Goal: Task Accomplishment & Management: Complete application form

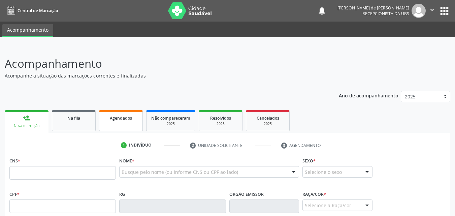
click at [128, 120] on span "Agendados" at bounding box center [121, 118] width 22 height 6
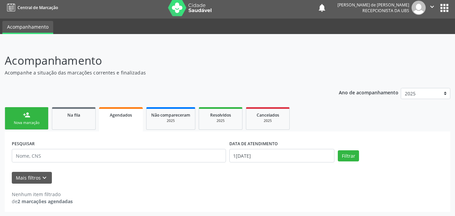
scroll to position [4, 0]
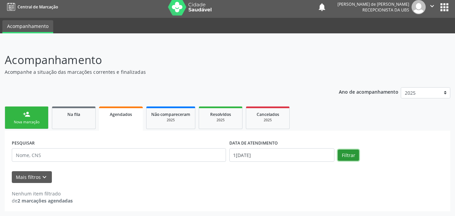
click at [356, 155] on button "Filtrar" at bounding box center [348, 155] width 21 height 11
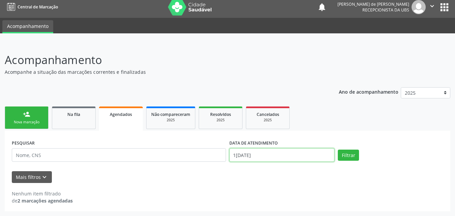
click at [238, 155] on input "1[DATE]" at bounding box center [281, 154] width 105 height 13
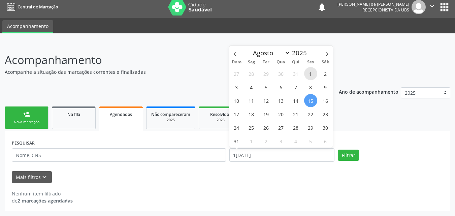
click at [313, 74] on span "1" at bounding box center [310, 73] width 13 height 13
type input "0[DATE]"
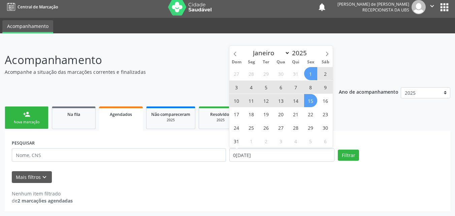
click at [307, 102] on span "15" at bounding box center [310, 100] width 13 height 13
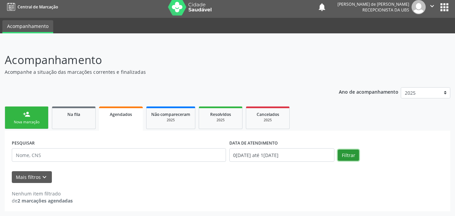
click at [345, 151] on button "Filtrar" at bounding box center [348, 155] width 21 height 11
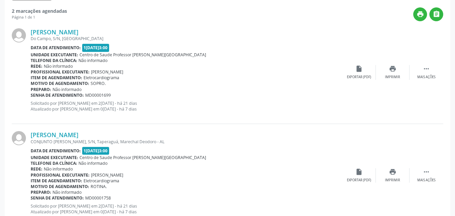
scroll to position [209, 0]
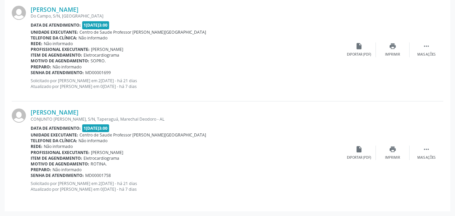
click at [225, 84] on p "Solicitado por [PERSON_NAME] em [DATE] - há 21 dias Atualizado por [PERSON_NAME…" at bounding box center [186, 83] width 311 height 11
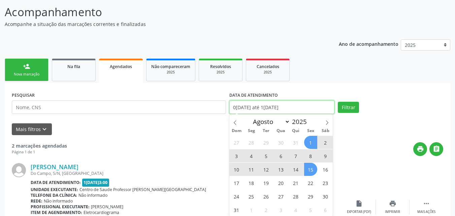
click at [261, 106] on input "0[DATE] até 1[DATE]" at bounding box center [281, 106] width 105 height 13
click at [209, 129] on div "Mais filtros keyboard_arrow_down" at bounding box center [227, 129] width 435 height 12
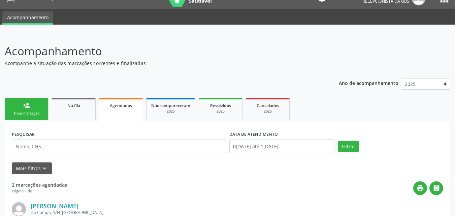
scroll to position [0, 0]
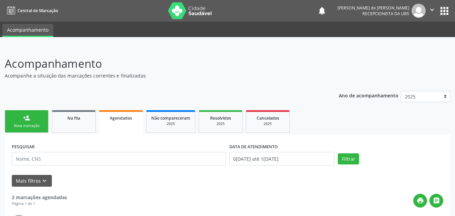
click at [20, 118] on link "person_add Nova marcação" at bounding box center [27, 121] width 44 height 23
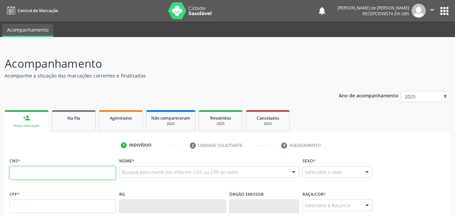
drag, startPoint x: 89, startPoint y: 172, endPoint x: 159, endPoint y: 184, distance: 70.8
click at [91, 171] on input "text" at bounding box center [62, 172] width 106 height 13
click at [153, 176] on div "Busque pelo nome (ou informe CNS ou CPF ao lado)" at bounding box center [209, 171] width 180 height 11
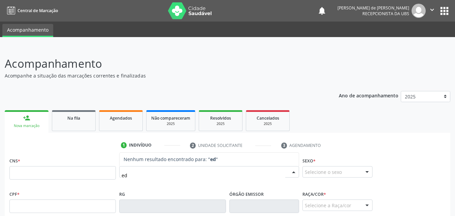
type input "e"
type input "E"
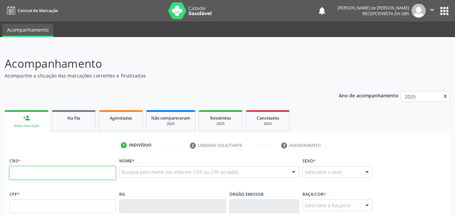
click at [17, 177] on input "text" at bounding box center [62, 172] width 106 height 13
paste input "702 1058 7085 3370"
type input "702 1058 7085 3370"
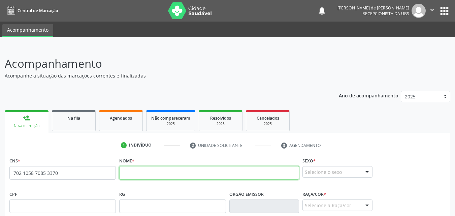
click at [135, 174] on input "text" at bounding box center [209, 172] width 180 height 13
paste input "[PERSON_NAME]"
type input "[PERSON_NAME]"
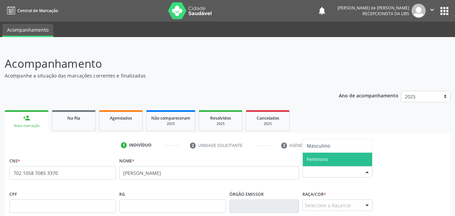
click at [330, 159] on span "Feminino" at bounding box center [337, 159] width 69 height 13
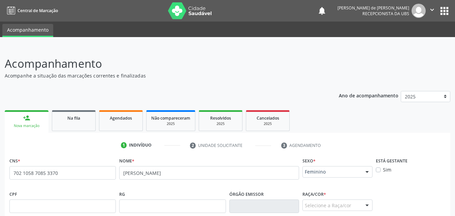
scroll to position [157, 0]
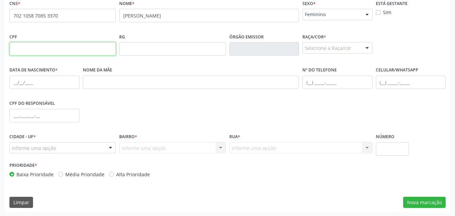
click at [26, 51] on input "text" at bounding box center [62, 48] width 106 height 13
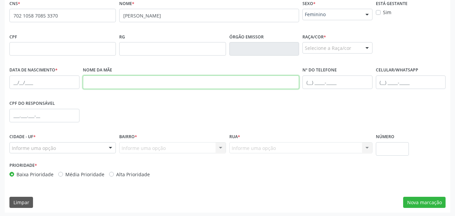
click at [93, 84] on input "text" at bounding box center [191, 81] width 217 height 13
paste input "[PERSON_NAME]"
type input "[PERSON_NAME]"
click at [317, 51] on div "Selecione a Raça/cor" at bounding box center [337, 47] width 70 height 11
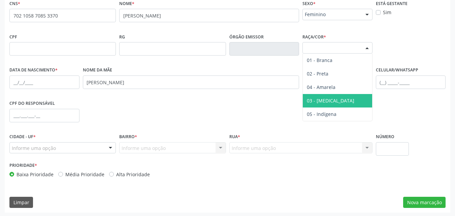
click at [322, 102] on span "03 - [MEDICAL_DATA]" at bounding box center [330, 100] width 47 height 6
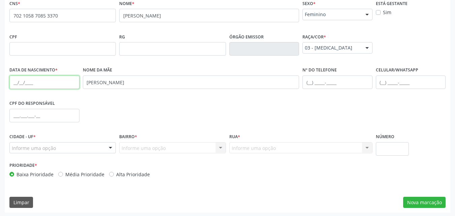
click at [16, 83] on input "text" at bounding box center [44, 81] width 70 height 13
paste input "[DATE]"
type input "[DATE]"
drag, startPoint x: 306, startPoint y: 83, endPoint x: 296, endPoint y: 76, distance: 12.8
click at [306, 83] on input "text" at bounding box center [337, 81] width 70 height 13
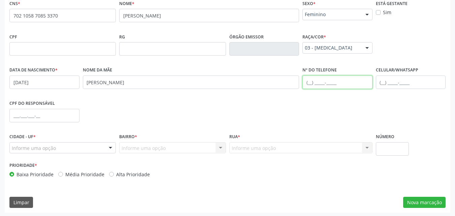
paste input "[PHONE_NUMBER]"
type input "[PHONE_NUMBER]"
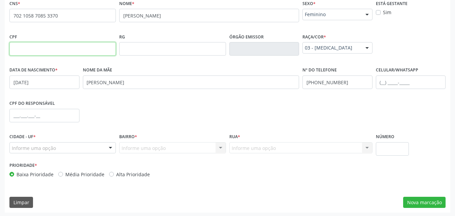
click at [21, 50] on input "text" at bounding box center [62, 48] width 106 height 13
type input "023.581.574-81"
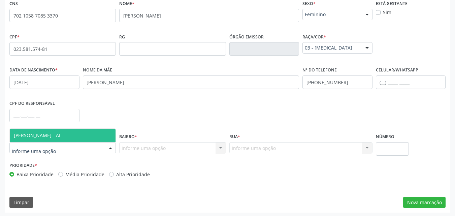
click at [41, 134] on span "[PERSON_NAME] - AL" at bounding box center [37, 135] width 47 height 6
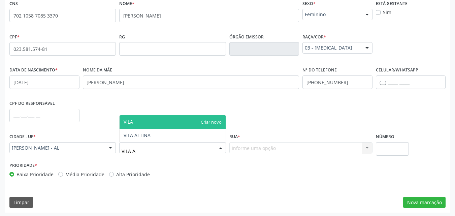
type input "[GEOGRAPHIC_DATA]"
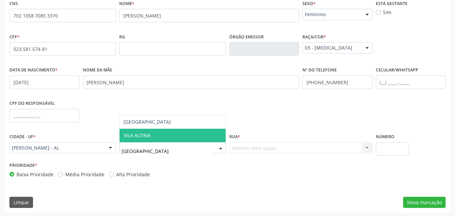
click at [129, 136] on span "VILA ALTINA" at bounding box center [137, 135] width 27 height 6
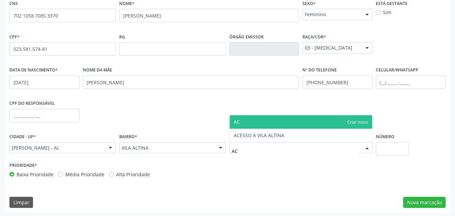
type input "ACE"
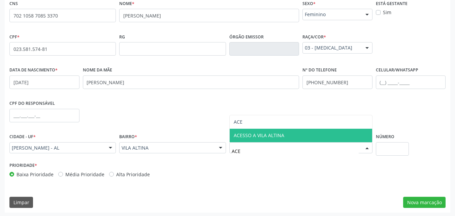
click at [236, 132] on span "ACESSO A VILA ALTINA" at bounding box center [259, 135] width 51 height 6
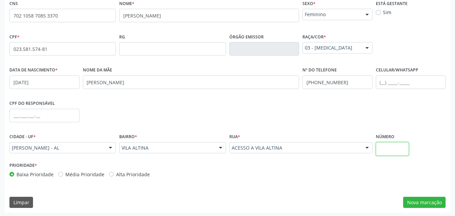
click at [381, 150] on input "text" at bounding box center [392, 148] width 33 height 13
type input "S/N"
click at [442, 206] on button "Nova marcação" at bounding box center [424, 202] width 42 height 11
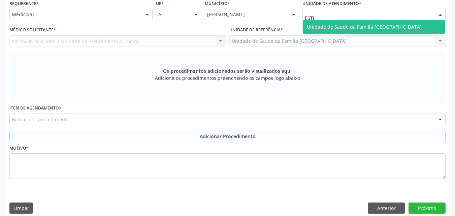
type input "ESTIV"
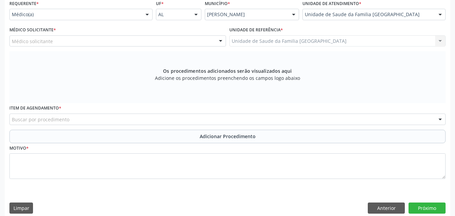
click at [271, 44] on div "Unidade de Saude da Familia [GEOGRAPHIC_DATA] Unidade de Saude da Familia [GEOG…" at bounding box center [337, 40] width 217 height 11
click at [198, 40] on div "Médico solicitante" at bounding box center [117, 40] width 217 height 11
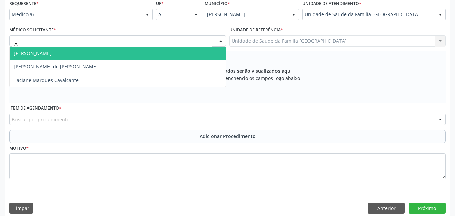
type input "TAC"
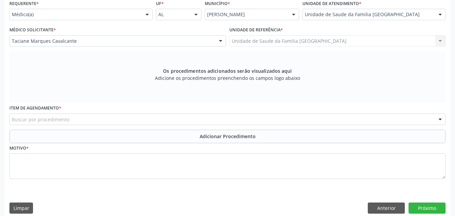
click at [167, 122] on div "Buscar por procedimento" at bounding box center [227, 118] width 436 height 11
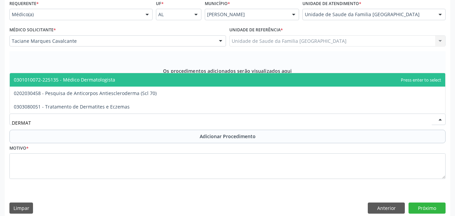
type input "DERMATO"
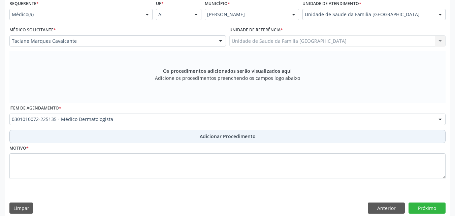
click at [164, 133] on button "Adicionar Procedimento" at bounding box center [227, 136] width 436 height 13
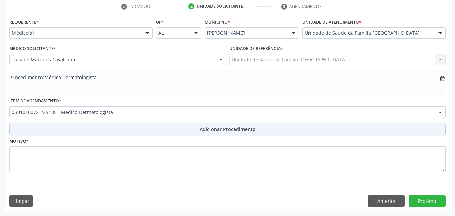
scroll to position [139, 0]
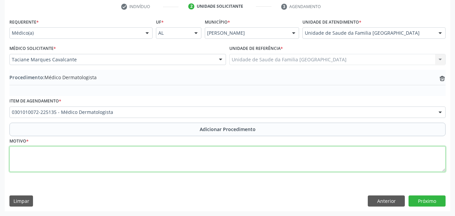
click at [161, 153] on textarea at bounding box center [227, 159] width 436 height 26
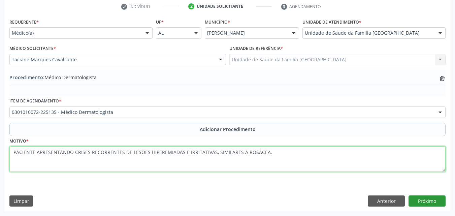
type textarea "PACIENTE APRESENTANDO CRISES RECORRENTES DE LESÕES HIPEREMIADAS E IRRITATIVAS, …"
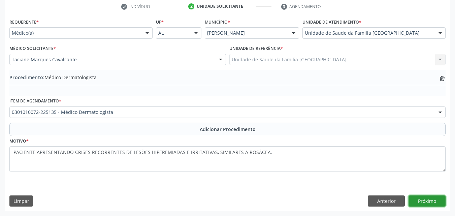
click at [433, 197] on button "Próximo" at bounding box center [426, 200] width 37 height 11
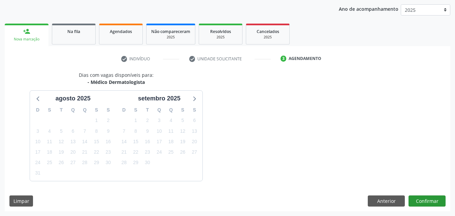
scroll to position [106, 0]
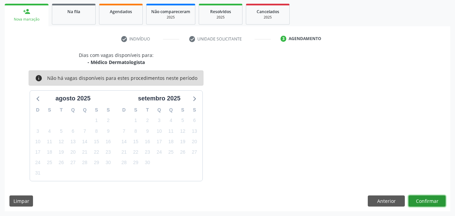
click at [423, 203] on button "Confirmar" at bounding box center [426, 200] width 37 height 11
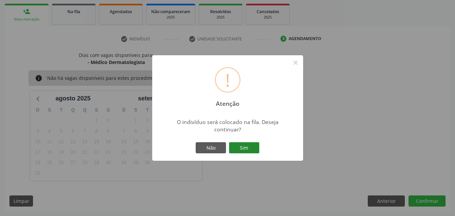
click at [243, 148] on button "Sim" at bounding box center [244, 147] width 30 height 11
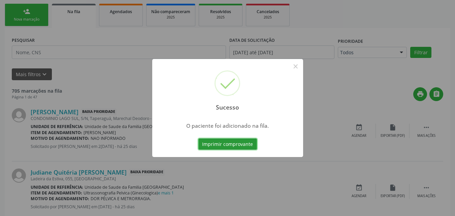
scroll to position [18, 0]
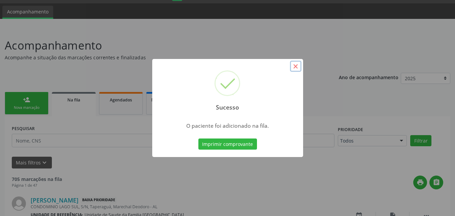
click at [295, 69] on button "×" at bounding box center [295, 66] width 11 height 11
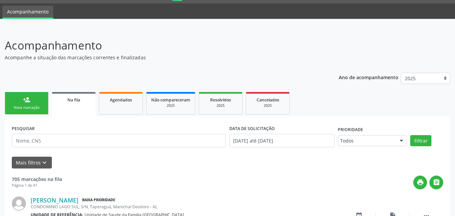
click at [34, 110] on div "Nova marcação" at bounding box center [27, 107] width 34 height 5
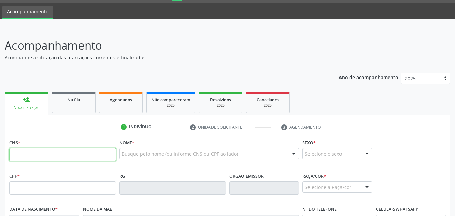
click at [42, 154] on input "text" at bounding box center [62, 154] width 106 height 13
paste input "898 0059 0259 5691"
type input "898 0059 0259 5691"
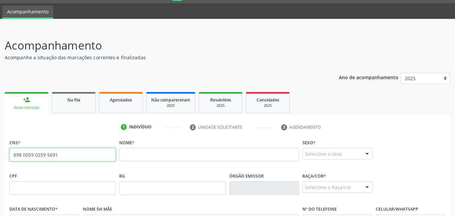
drag, startPoint x: 66, startPoint y: 152, endPoint x: 3, endPoint y: 150, distance: 62.7
click at [4, 150] on div "Acompanhamento Acompanhe a situação das marcações correntes e finalizadas Relat…" at bounding box center [227, 192] width 455 height 328
paste input "700 2089 0271 8428"
type input "700 2089 0271 8428"
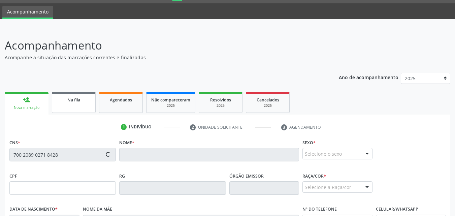
type input "[DATE]"
type input "[PERSON_NAME]"
type input "[PHONE_NUMBER]"
type input "S/N"
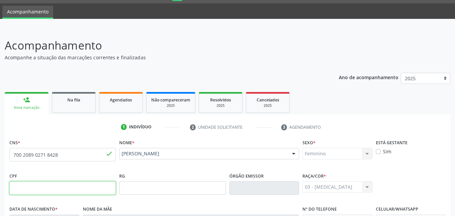
scroll to position [159, 0]
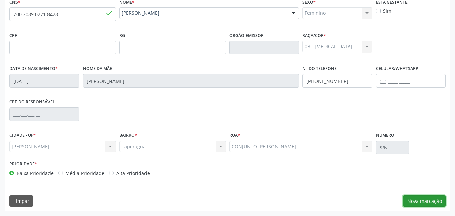
click at [415, 201] on button "Nova marcação" at bounding box center [424, 200] width 42 height 11
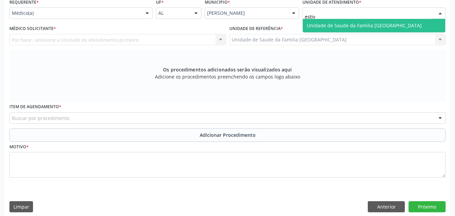
type input "estiva"
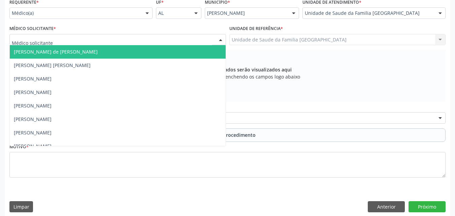
click at [139, 44] on div at bounding box center [117, 39] width 217 height 11
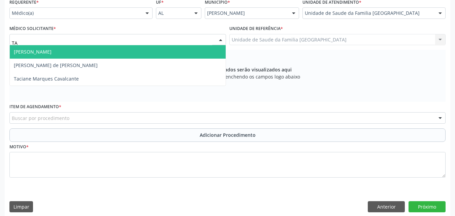
type input "TAC"
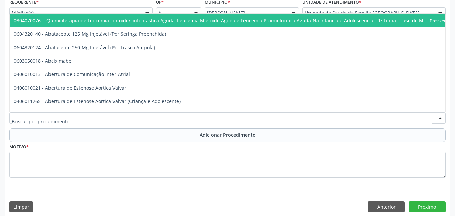
click at [113, 115] on div at bounding box center [227, 117] width 436 height 11
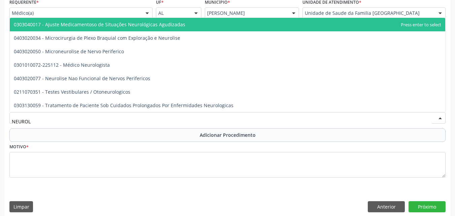
type input "NEUROLO"
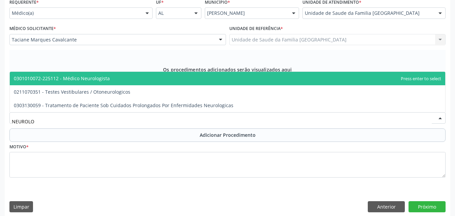
click at [108, 83] on span "0301010072-225112 - Médico Neurologista" at bounding box center [227, 78] width 435 height 13
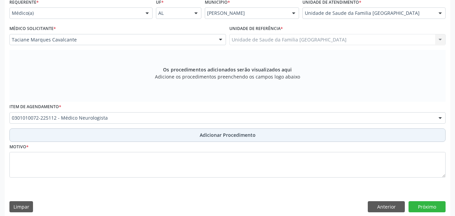
click at [103, 134] on button "Adicionar Procedimento" at bounding box center [227, 134] width 436 height 13
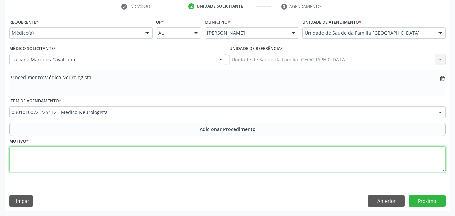
click at [99, 161] on textarea at bounding box center [227, 159] width 436 height 26
type textarea "CRISE CRÔNICA DE ENXAQUECA."
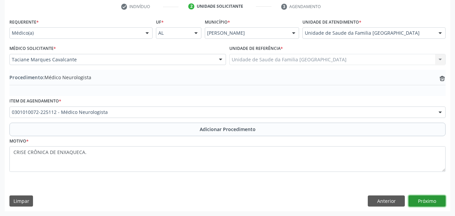
click at [424, 195] on button "Próximo" at bounding box center [426, 200] width 37 height 11
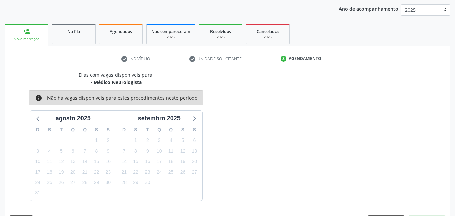
scroll to position [106, 0]
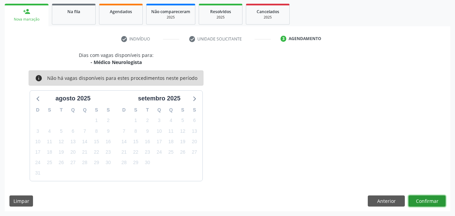
click at [424, 195] on button "Confirmar" at bounding box center [426, 200] width 37 height 11
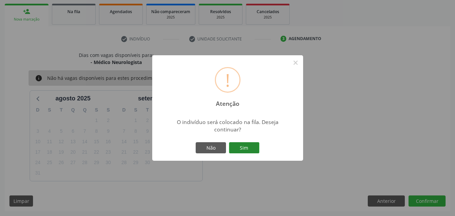
click at [253, 152] on button "Sim" at bounding box center [244, 147] width 30 height 11
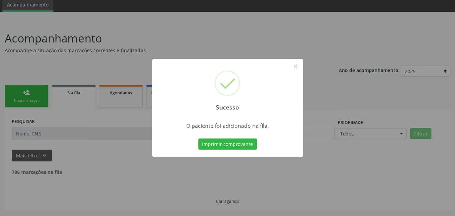
scroll to position [18, 0]
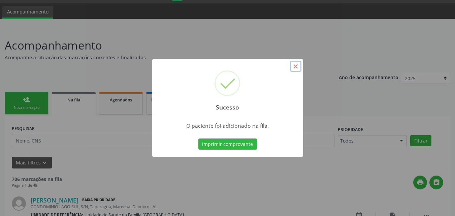
click at [295, 68] on button "×" at bounding box center [295, 66] width 11 height 11
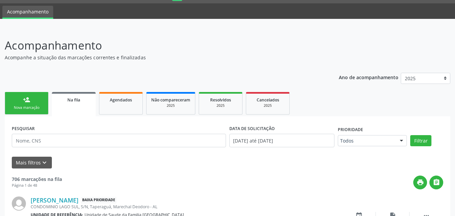
click at [23, 98] on link "person_add Nova marcação" at bounding box center [27, 103] width 44 height 23
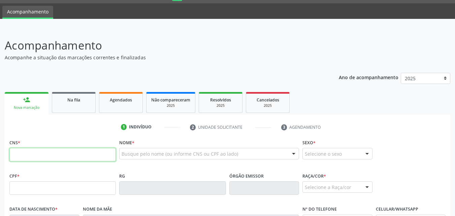
click at [62, 158] on input "text" at bounding box center [62, 154] width 106 height 13
paste input "704 6016 5739 4222"
type input "704 6016 5739 4222"
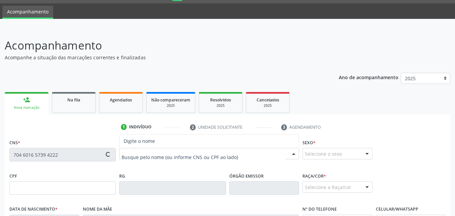
type input "150.096.264-38"
type input "[DATE]"
type input "Marinalva da Conceicao Francelino"
type input "[PHONE_NUMBER]"
type input "189"
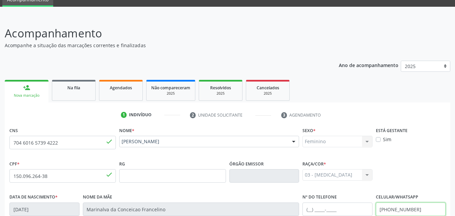
scroll to position [159, 0]
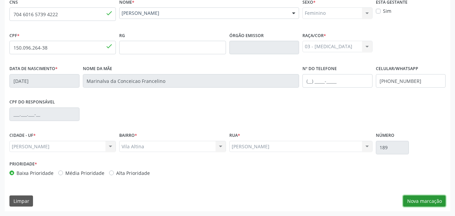
click at [427, 204] on button "Nova marcação" at bounding box center [424, 200] width 42 height 11
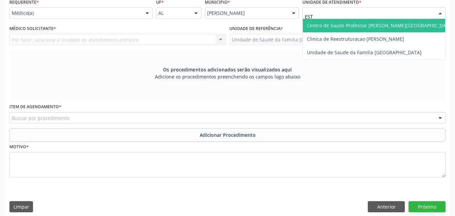
type input "ESTI"
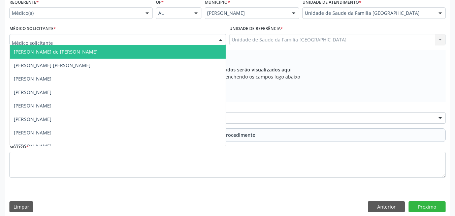
click at [84, 41] on div at bounding box center [117, 39] width 217 height 11
type input "TAC"
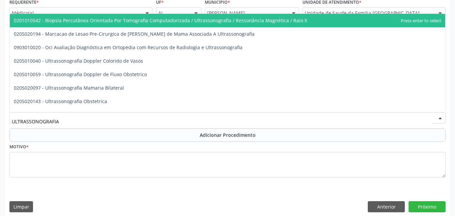
type input "ULTRASSONOGRAFIA"
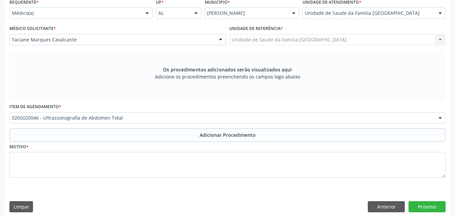
scroll to position [0, 0]
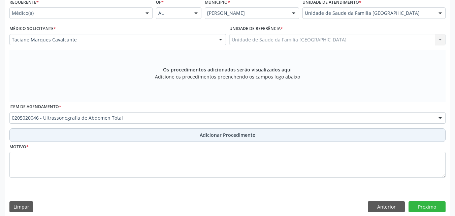
click at [50, 138] on button "Adicionar Procedimento" at bounding box center [227, 134] width 436 height 13
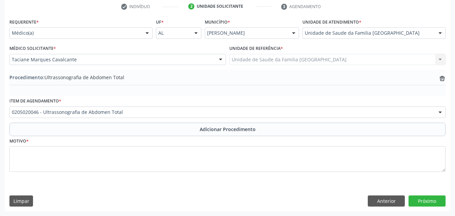
scroll to position [139, 0]
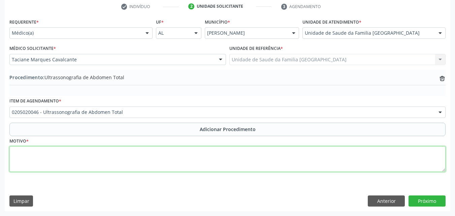
click at [53, 164] on textarea at bounding box center [227, 159] width 436 height 26
type textarea "DOR ABDOMINAL DIFUSA."
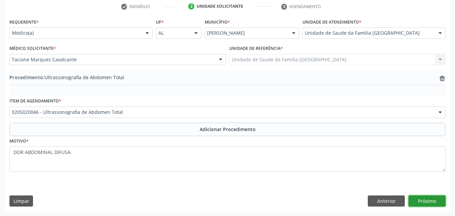
click at [418, 202] on button "Próximo" at bounding box center [426, 200] width 37 height 11
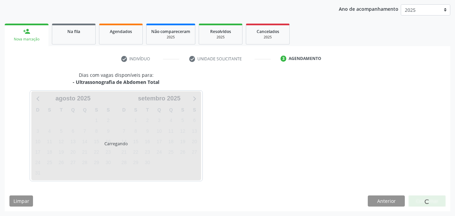
scroll to position [106, 0]
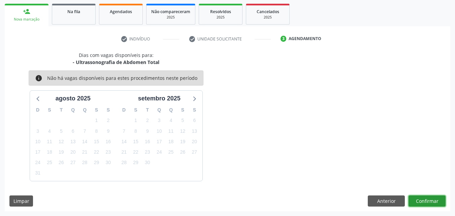
click at [434, 199] on button "Confirmar" at bounding box center [426, 200] width 37 height 11
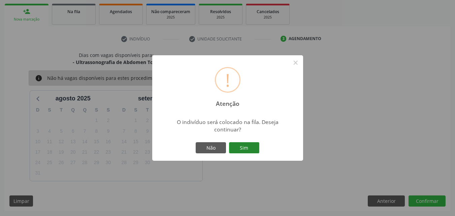
click at [248, 145] on button "Sim" at bounding box center [244, 147] width 30 height 11
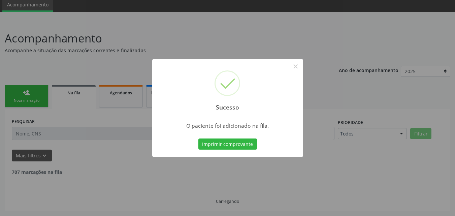
scroll to position [18, 0]
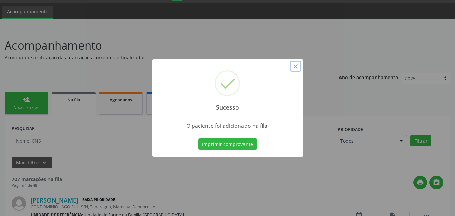
click at [294, 67] on button "×" at bounding box center [295, 66] width 11 height 11
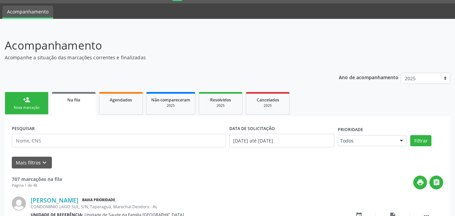
click at [22, 108] on div "Nova marcação" at bounding box center [27, 107] width 34 height 5
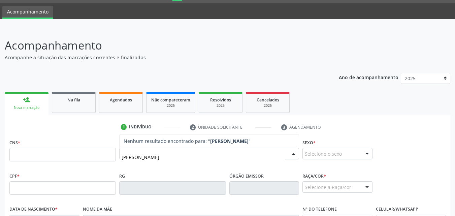
type input "J"
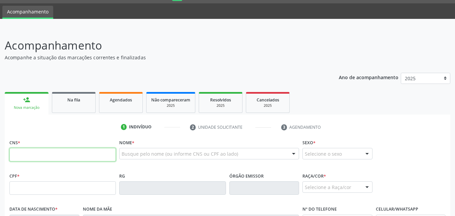
click at [21, 157] on input "text" at bounding box center [62, 154] width 106 height 13
paste input "709 2052 3874 8732"
type input "709 2052 3874 8732"
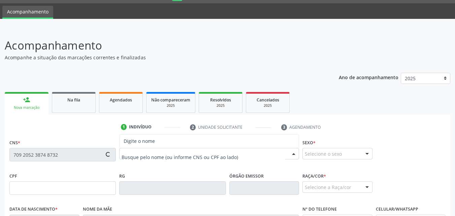
type input "414.115.168-85"
type input "2[DATE]"
type input "[PERSON_NAME]"
type input "[PHONE_NUMBER]"
type input "S/N"
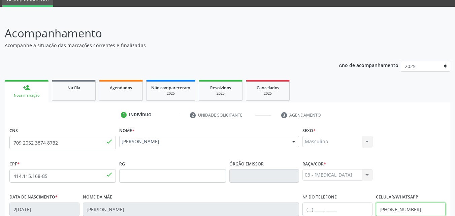
scroll to position [159, 0]
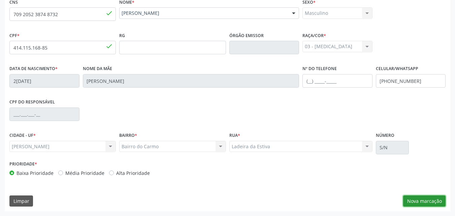
click at [424, 204] on button "Nova marcação" at bounding box center [424, 200] width 42 height 11
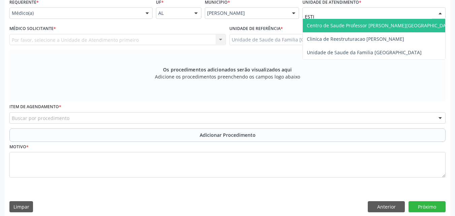
type input "ESTIV"
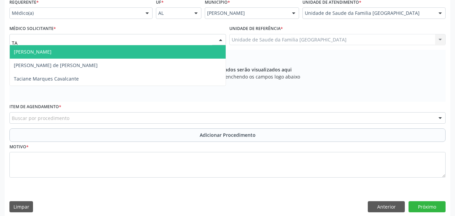
type input "TAC"
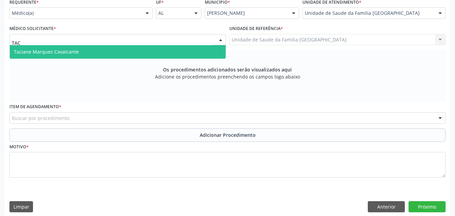
click at [48, 49] on span "Taciane Marques Cavalcante" at bounding box center [46, 51] width 65 height 6
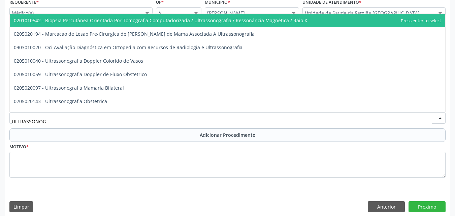
type input "ULTRASSONOGR"
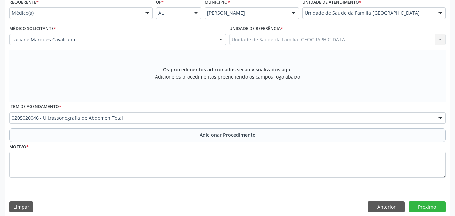
scroll to position [0, 0]
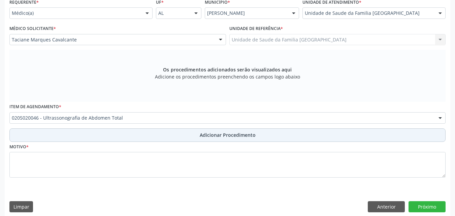
click at [44, 135] on button "Adicionar Procedimento" at bounding box center [227, 134] width 436 height 13
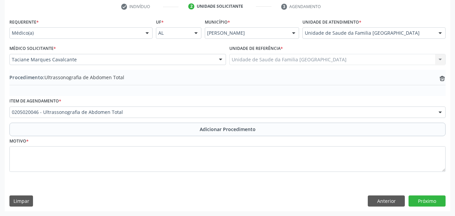
scroll to position [139, 0]
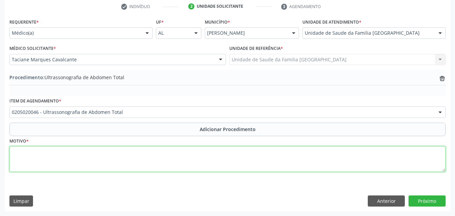
click at [55, 165] on textarea at bounding box center [227, 159] width 436 height 26
type textarea "ELEVAÇÃO DE TRANSAMINASE HEPÁTICAS+ICTERÍCIA EM [GEOGRAPHIC_DATA]."
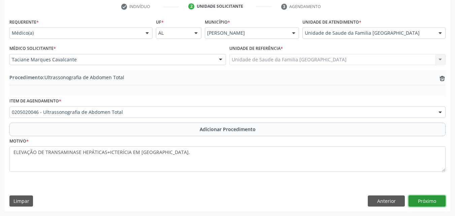
click at [429, 199] on button "Próximo" at bounding box center [426, 200] width 37 height 11
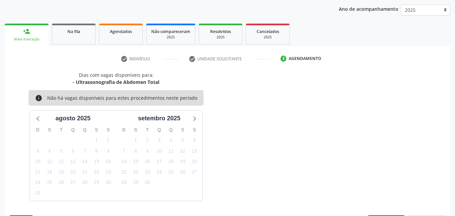
scroll to position [106, 0]
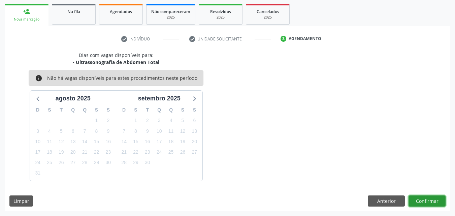
click at [420, 202] on button "Confirmar" at bounding box center [426, 200] width 37 height 11
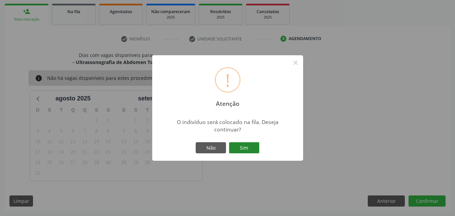
click at [242, 149] on button "Sim" at bounding box center [244, 147] width 30 height 11
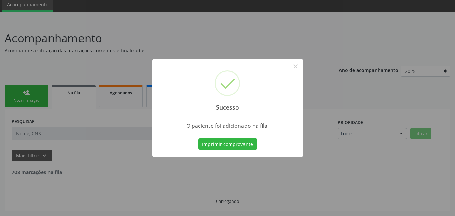
scroll to position [18, 0]
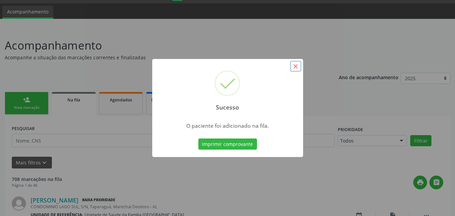
click at [298, 68] on button "×" at bounding box center [295, 66] width 11 height 11
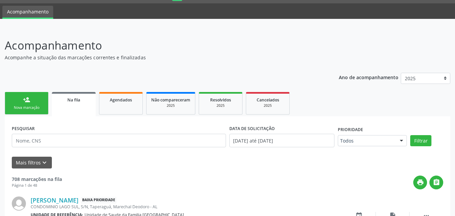
click at [34, 103] on link "person_add Nova marcação" at bounding box center [27, 103] width 44 height 23
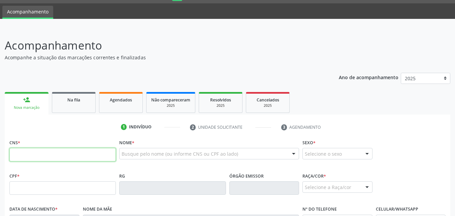
click at [46, 157] on input "text" at bounding box center [62, 154] width 106 height 13
paste input "705 8014 9698 7231"
type input "705 8014 9698 7231"
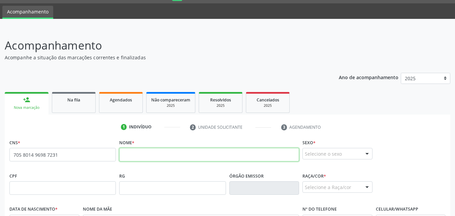
click at [129, 155] on input "text" at bounding box center [209, 154] width 180 height 13
paste input "[PERSON_NAME]"
type input "[PERSON_NAME]"
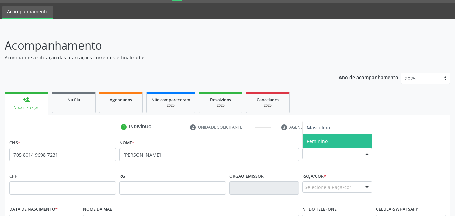
click at [336, 139] on span "Feminino" at bounding box center [337, 140] width 69 height 13
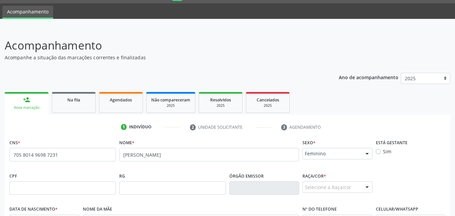
click at [346, 155] on span "Feminino" at bounding box center [332, 153] width 54 height 7
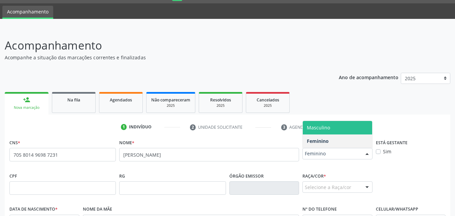
click at [314, 130] on span "Masculino" at bounding box center [318, 127] width 23 height 6
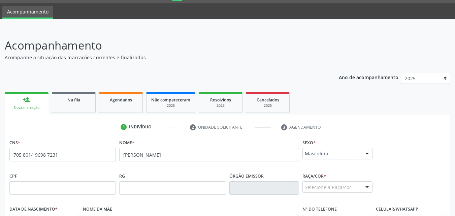
click at [35, 196] on fieldset "CPF" at bounding box center [62, 185] width 106 height 29
click at [30, 186] on input "text" at bounding box center [62, 187] width 106 height 13
paste input "517.945.434-49"
type input "517.945.434-49"
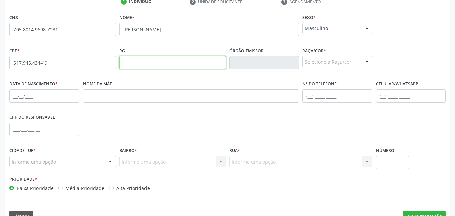
scroll to position [159, 0]
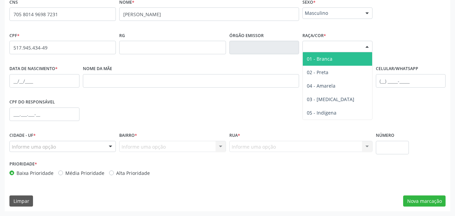
click at [332, 44] on div "Selecione a Raça/cor" at bounding box center [337, 46] width 70 height 11
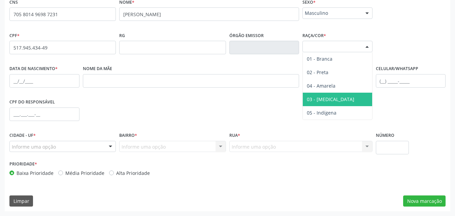
click at [321, 99] on span "03 - [MEDICAL_DATA]" at bounding box center [330, 99] width 47 height 6
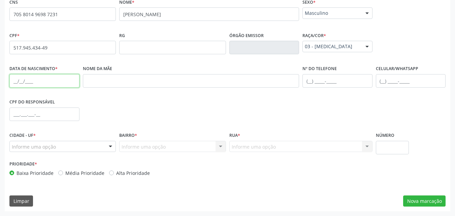
click at [24, 80] on input "text" at bounding box center [44, 80] width 70 height 13
paste input "1[DATE]"
type input "1[DATE]"
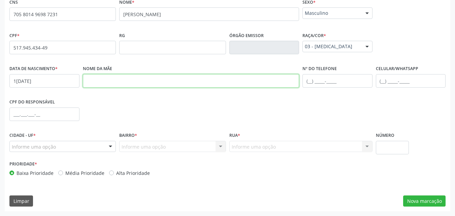
paste input "[PERSON_NAME]"
type input "[PERSON_NAME]"
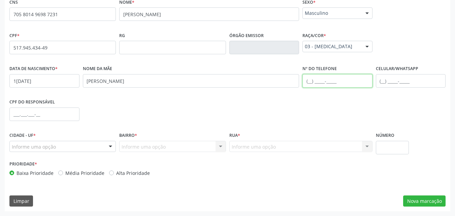
click at [313, 81] on input "text" at bounding box center [337, 80] width 70 height 13
paste input "[PHONE_NUMBER]"
type input "[PHONE_NUMBER]"
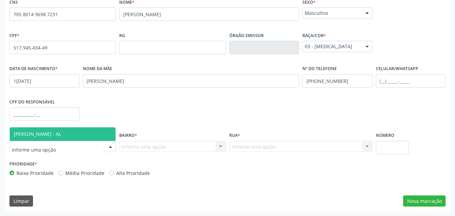
drag, startPoint x: 48, startPoint y: 133, endPoint x: 61, endPoint y: 137, distance: 12.6
click at [49, 133] on span "[PERSON_NAME] - AL" at bounding box center [37, 134] width 47 height 6
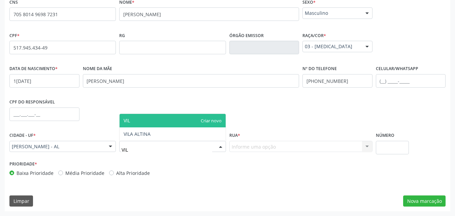
type input "VILA"
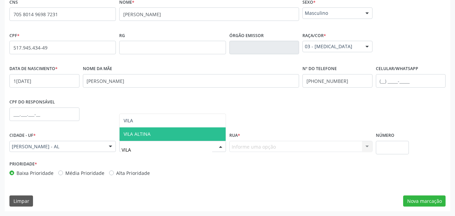
click at [126, 133] on span "VILA ALTINA" at bounding box center [137, 134] width 27 height 6
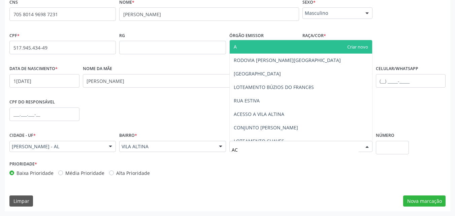
type input "ACE"
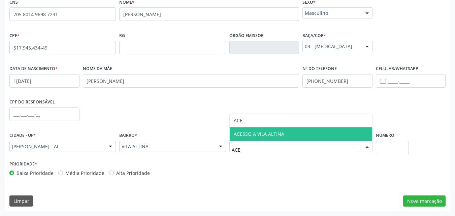
click at [237, 132] on span "ACESSO A VILA ALTINA" at bounding box center [259, 134] width 51 height 6
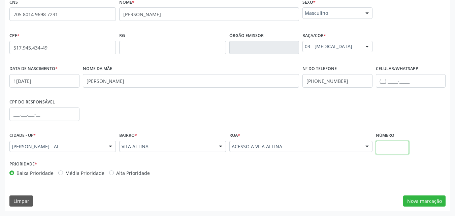
click at [388, 146] on input "text" at bounding box center [392, 147] width 33 height 13
type input "S/N"
click at [437, 200] on button "Nova marcação" at bounding box center [424, 200] width 42 height 11
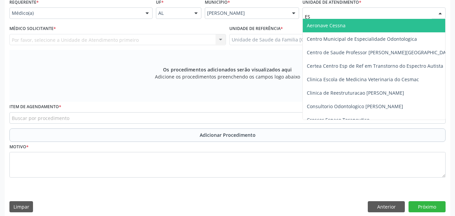
type input "EST"
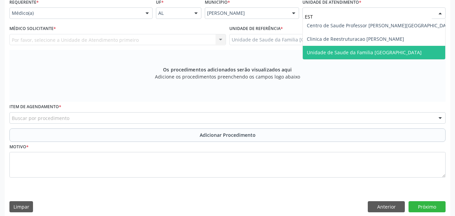
click at [331, 48] on span "Unidade de Saude da Familia [GEOGRAPHIC_DATA]" at bounding box center [380, 52] width 155 height 13
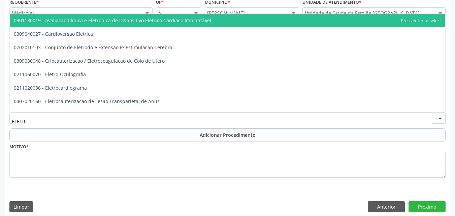
type input "ELETRO"
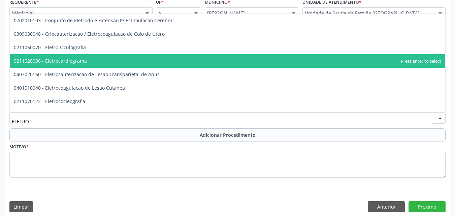
click at [66, 63] on span "0211020036 - Eletrocardiograma" at bounding box center [50, 61] width 73 height 6
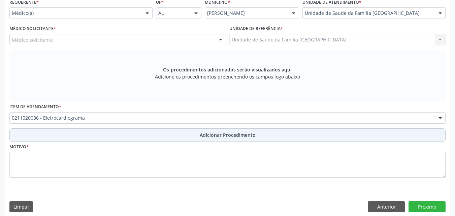
click at [90, 140] on button "Adicionar Procedimento" at bounding box center [227, 134] width 436 height 13
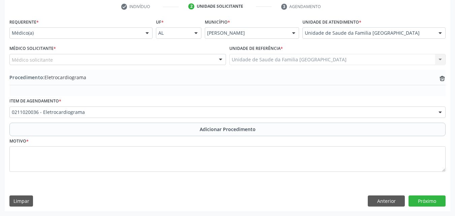
scroll to position [139, 0]
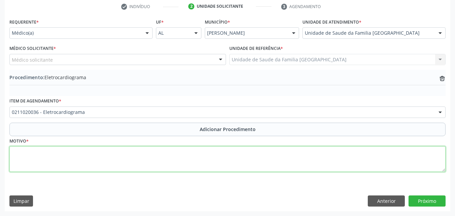
click at [82, 159] on textarea at bounding box center [227, 159] width 436 height 26
type textarea "HAS/DM/DOR TORÁCICA."
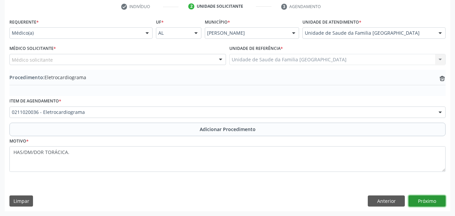
click at [433, 200] on button "Próximo" at bounding box center [426, 200] width 37 height 11
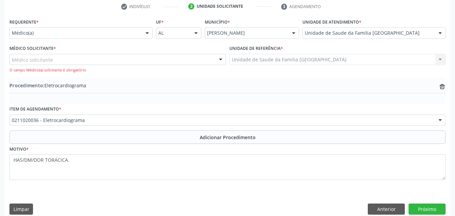
click at [104, 57] on div "Médico solicitante" at bounding box center [117, 59] width 217 height 11
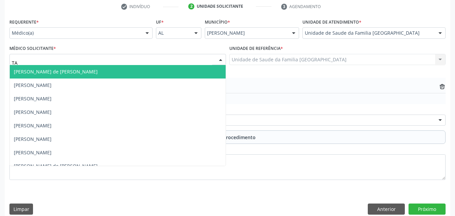
type input "TAC"
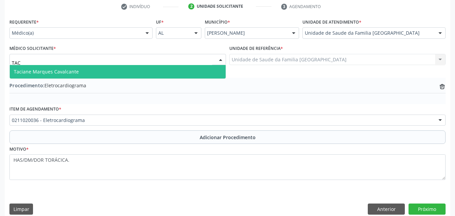
click at [102, 72] on span "Taciane Marques Cavalcante" at bounding box center [118, 71] width 216 height 13
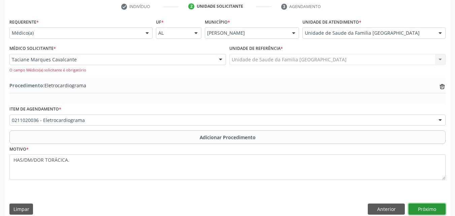
click at [416, 208] on button "Próximo" at bounding box center [426, 208] width 37 height 11
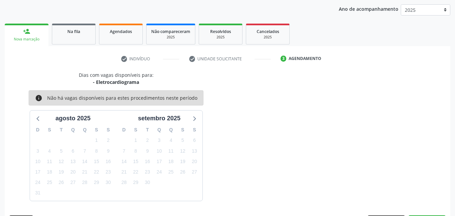
scroll to position [106, 0]
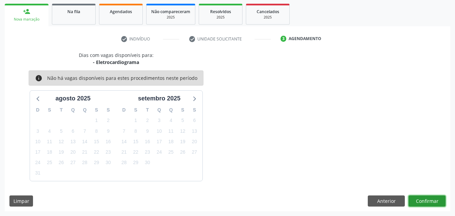
click at [419, 203] on button "Confirmar" at bounding box center [426, 200] width 37 height 11
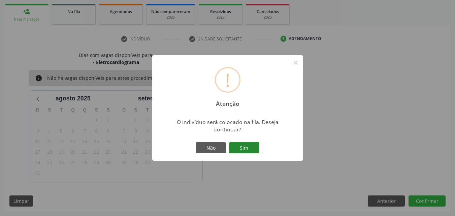
click at [245, 142] on button "Sim" at bounding box center [244, 147] width 30 height 11
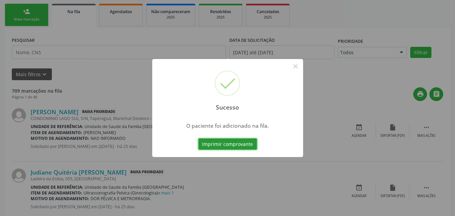
scroll to position [18, 0]
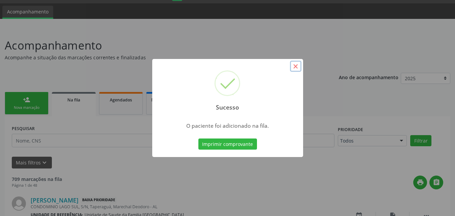
click at [296, 64] on button "×" at bounding box center [295, 66] width 11 height 11
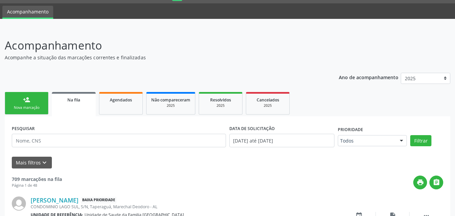
click at [32, 108] on div "Nova marcação" at bounding box center [27, 107] width 34 height 5
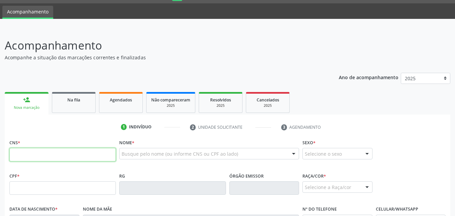
click at [34, 155] on input "text" at bounding box center [62, 154] width 106 height 13
paste input "705 8014 9698 7231"
type input "705 8014 9698 7231"
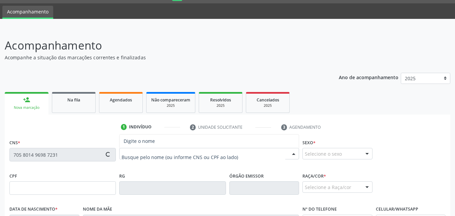
type input "517.945.434-49"
type input "1[DATE]"
type input "[PERSON_NAME]"
type input "[PHONE_NUMBER]"
type input "S/N"
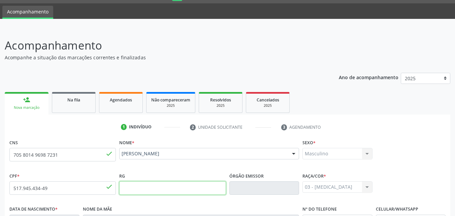
scroll to position [159, 0]
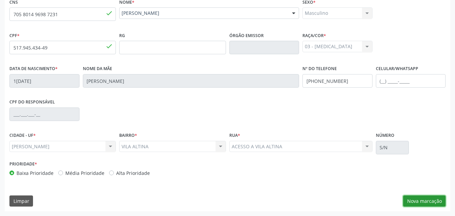
click at [420, 202] on button "Nova marcação" at bounding box center [424, 200] width 42 height 11
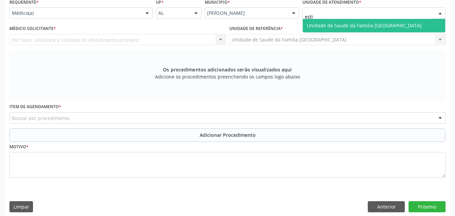
type input "estiv"
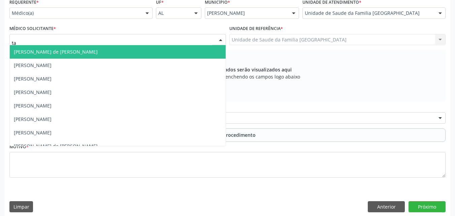
type input "tac"
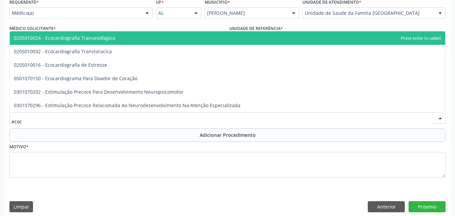
type input "ecoca"
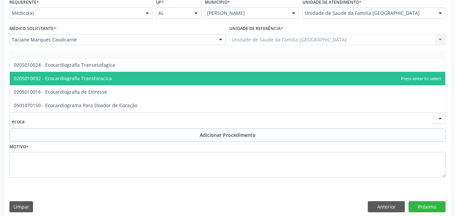
click at [74, 75] on span "0205010032 - Ecocardiografia Transtoracica" at bounding box center [63, 78] width 98 height 6
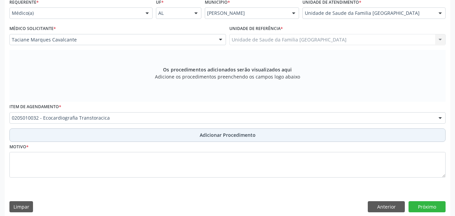
click at [79, 131] on button "Adicionar Procedimento" at bounding box center [227, 134] width 436 height 13
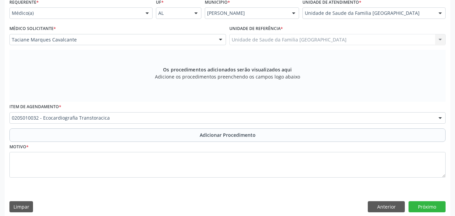
scroll to position [139, 0]
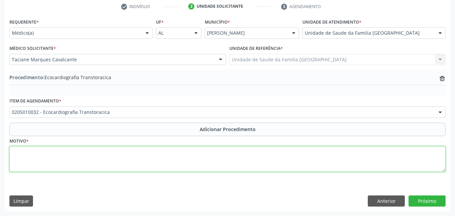
click at [79, 154] on textarea at bounding box center [227, 159] width 436 height 26
type textarea "HAS/DOR TORÁCICA/DM."
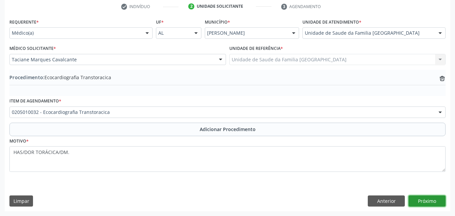
click at [422, 201] on button "Próximo" at bounding box center [426, 200] width 37 height 11
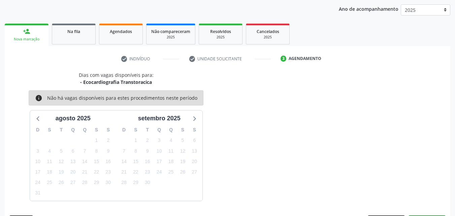
scroll to position [106, 0]
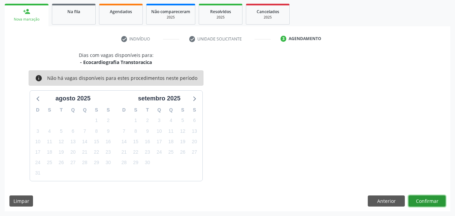
click at [422, 201] on button "Confirmar" at bounding box center [426, 200] width 37 height 11
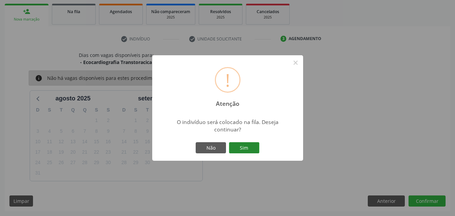
click at [240, 151] on button "Sim" at bounding box center [244, 147] width 30 height 11
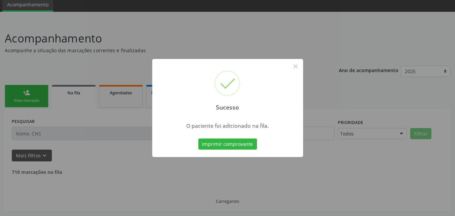
scroll to position [18, 0]
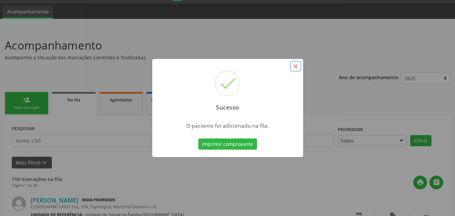
click at [297, 67] on button "×" at bounding box center [295, 66] width 11 height 11
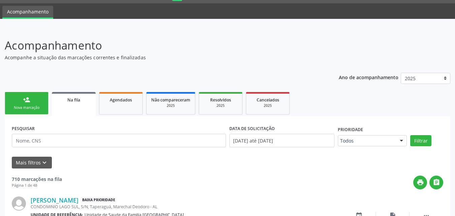
click at [24, 107] on div "Nova marcação" at bounding box center [27, 107] width 34 height 5
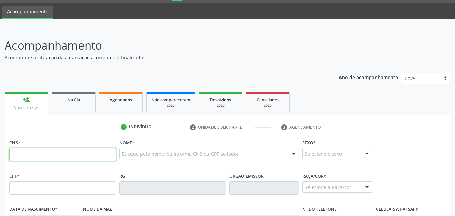
click at [21, 151] on input "text" at bounding box center [62, 154] width 106 height 13
paste input "701 4096 1218 6439"
type input "701 4096 1218 6439"
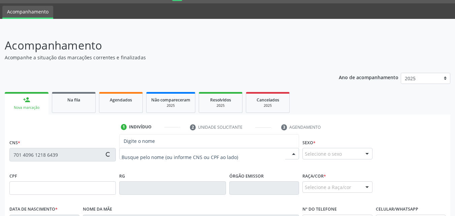
type input "048.941.274-23"
type input "[DATE]"
type input "Cicera Maria da ConceiÇÃo"
type input "[PHONE_NUMBER]"
type input "28"
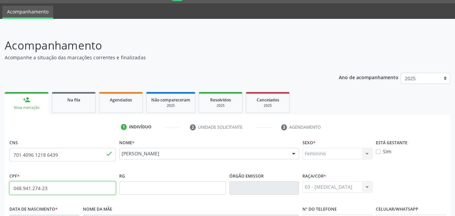
scroll to position [159, 0]
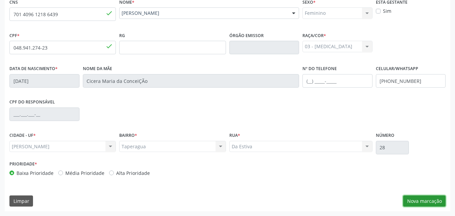
click at [428, 203] on button "Nova marcação" at bounding box center [424, 200] width 42 height 11
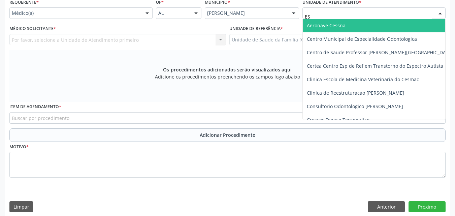
type input "EST"
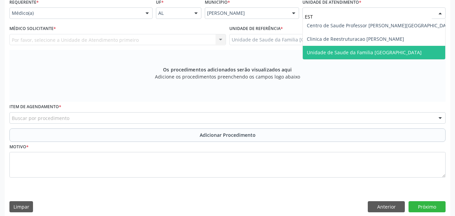
click at [322, 48] on span "Unidade de Saude da Familia [GEOGRAPHIC_DATA]" at bounding box center [380, 52] width 155 height 13
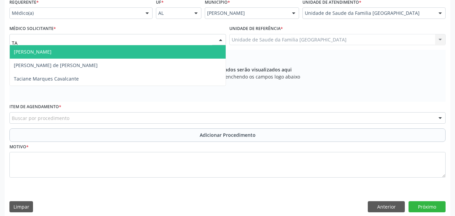
type input "TAC"
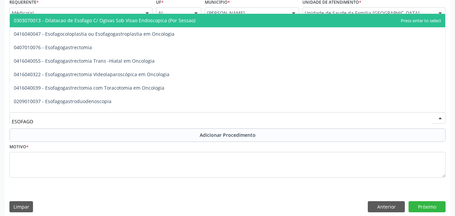
type input "ESOFAGOG"
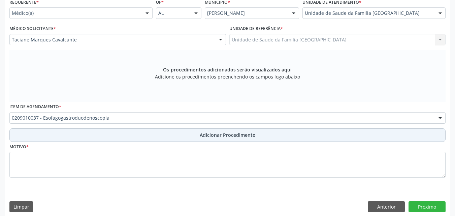
click at [37, 136] on button "Adicionar Procedimento" at bounding box center [227, 134] width 436 height 13
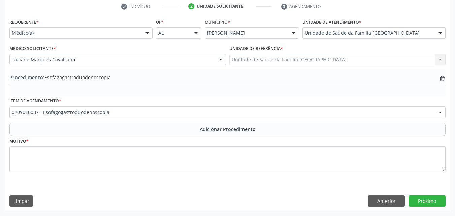
scroll to position [139, 0]
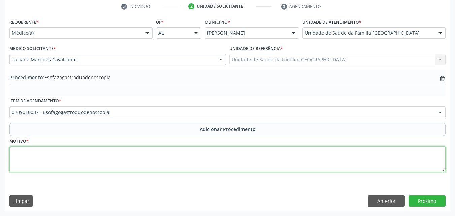
click at [44, 159] on textarea at bounding box center [227, 159] width 436 height 26
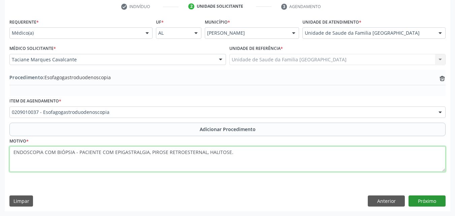
type textarea "ENDOSCOPIA COM BIÓPSIA - PACIENTE COM EPIGASTRALGIA, PIROSE RETROESTERNAL, HALI…"
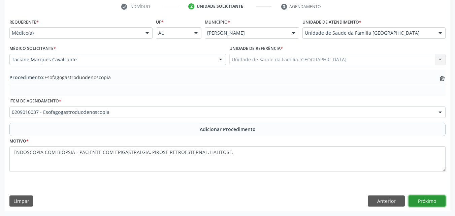
click at [442, 201] on button "Próximo" at bounding box center [426, 200] width 37 height 11
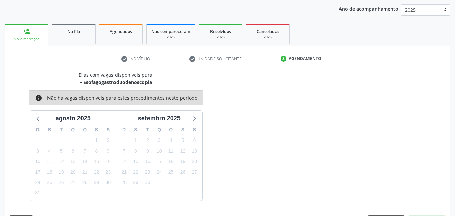
scroll to position [106, 0]
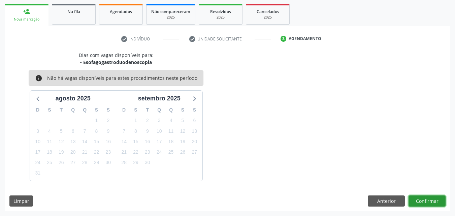
click at [434, 202] on button "Confirmar" at bounding box center [426, 200] width 37 height 11
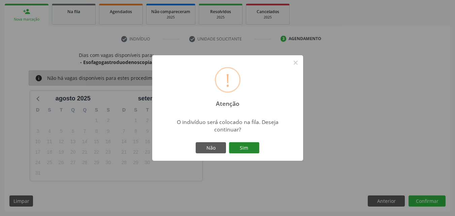
click at [249, 149] on button "Sim" at bounding box center [244, 147] width 30 height 11
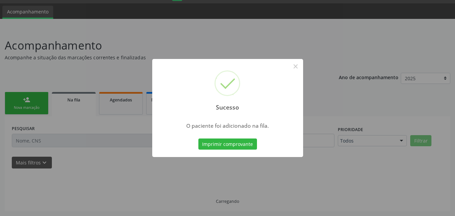
scroll to position [18, 0]
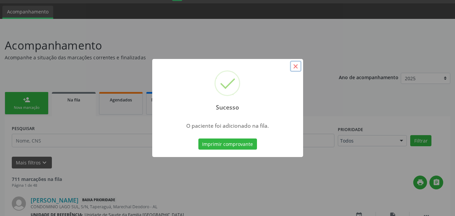
click at [296, 65] on button "×" at bounding box center [295, 66] width 11 height 11
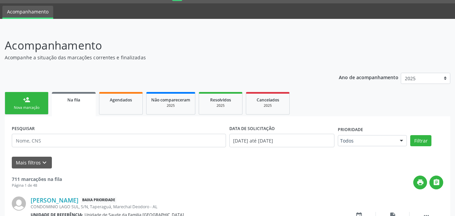
click at [30, 107] on div "Nova marcação" at bounding box center [27, 107] width 34 height 5
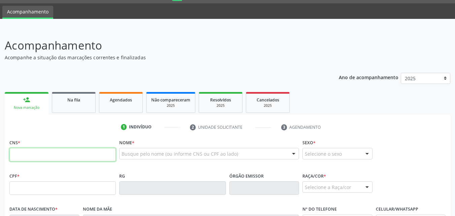
click at [39, 154] on input "text" at bounding box center [62, 154] width 106 height 13
paste input "701 4096 1218 6439"
type input "701 4096 1218 6439"
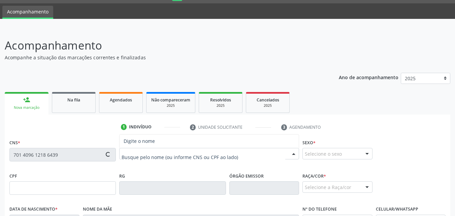
type input "048.941.274-23"
type input "[DATE]"
type input "Cicera Maria da Conceição"
type input "[PHONE_NUMBER]"
type input "28"
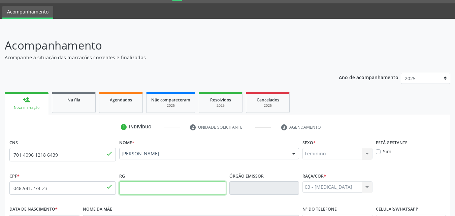
scroll to position [159, 0]
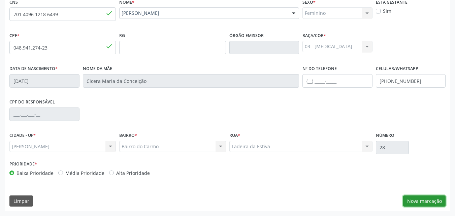
click at [428, 204] on button "Nova marcação" at bounding box center [424, 200] width 42 height 11
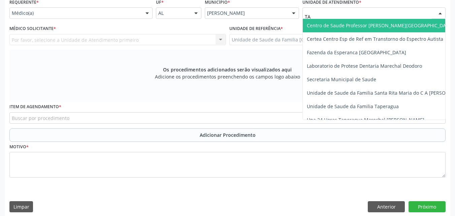
type input "T"
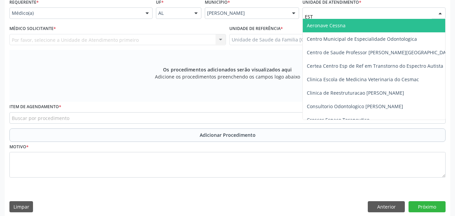
type input "ESTI"
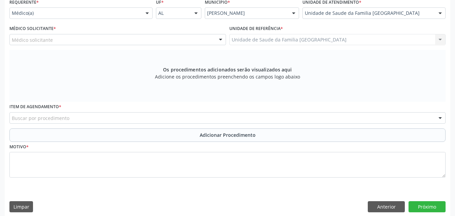
click at [176, 40] on div "Médico solicitante" at bounding box center [117, 39] width 217 height 11
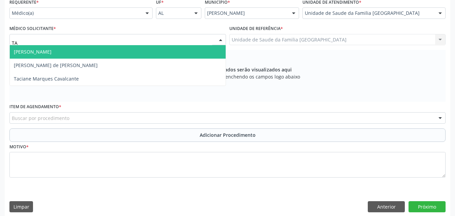
type input "TAC"
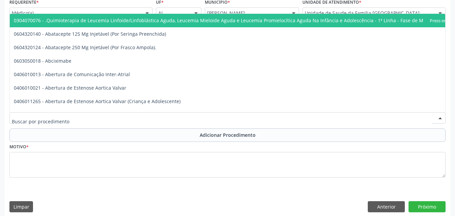
click at [135, 119] on div at bounding box center [227, 117] width 436 height 11
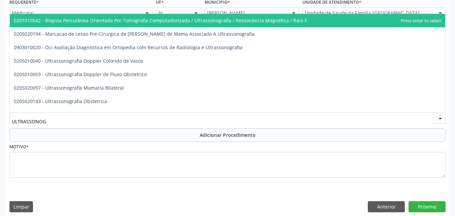
type input "ULTRASSONOGR"
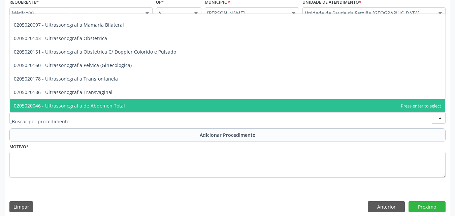
scroll to position [0, 0]
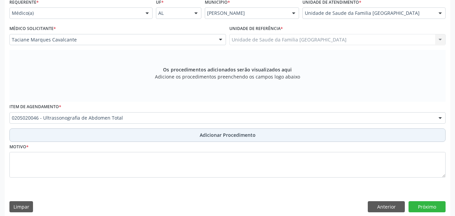
click at [133, 131] on button "Adicionar Procedimento" at bounding box center [227, 134] width 436 height 13
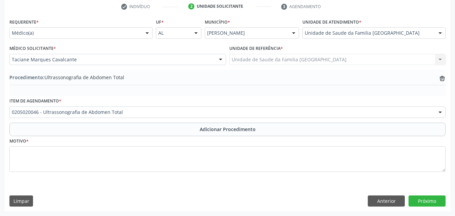
scroll to position [139, 0]
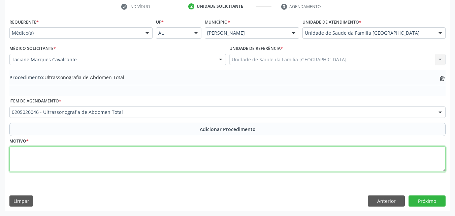
click at [103, 163] on textarea at bounding box center [227, 159] width 436 height 26
type textarea "DOR EM FLANCO ESQUERDO COM IRRADIAÇÃO PARA HIPOGÁSTRICO."
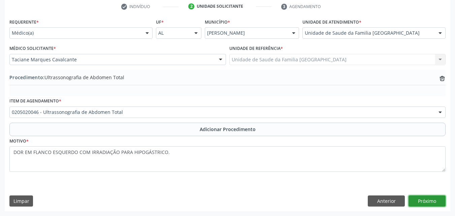
click at [440, 198] on button "Próximo" at bounding box center [426, 200] width 37 height 11
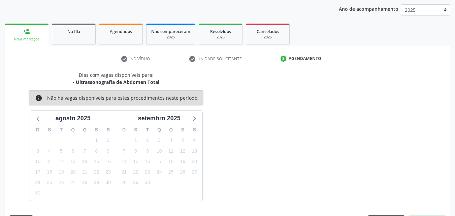
scroll to position [106, 0]
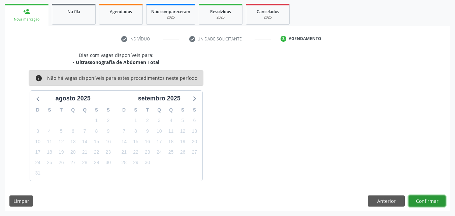
click at [434, 202] on button "Confirmar" at bounding box center [426, 200] width 37 height 11
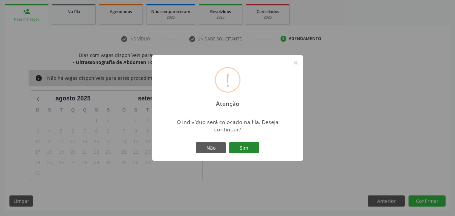
click at [242, 150] on button "Sim" at bounding box center [244, 147] width 30 height 11
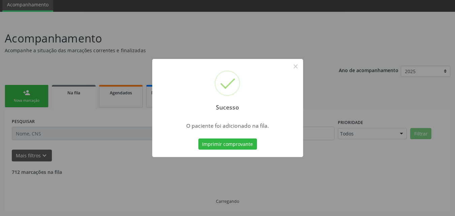
scroll to position [18, 0]
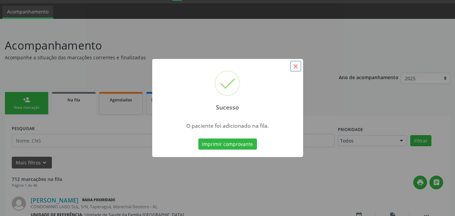
click at [293, 66] on button "×" at bounding box center [295, 66] width 11 height 11
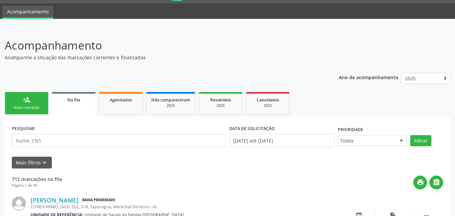
click at [20, 99] on link "person_add Nova marcação" at bounding box center [27, 103] width 44 height 23
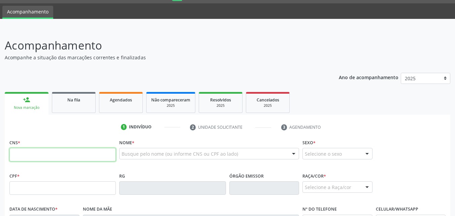
click at [28, 156] on input "text" at bounding box center [62, 154] width 106 height 13
paste input "703 4042 3673 6115"
type input "703 4042 3673 6115"
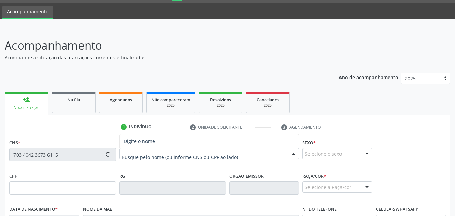
type input "024.213.684-21"
type input "[DATE]"
type input "[PERSON_NAME]"
type input "[PHONE_NUMBER]"
type input "S/N"
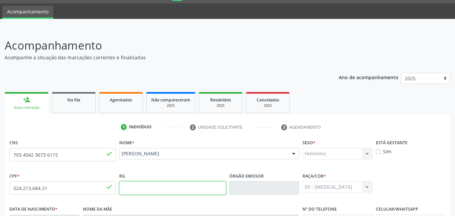
scroll to position [159, 0]
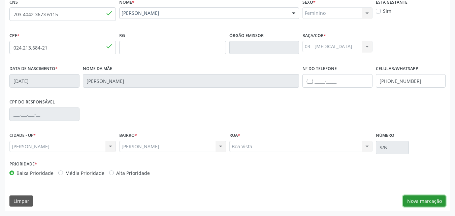
click at [417, 200] on button "Nova marcação" at bounding box center [424, 200] width 42 height 11
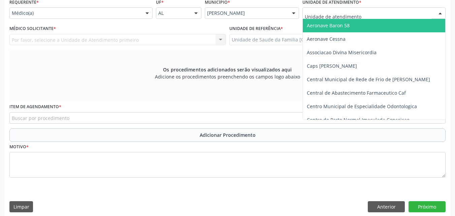
click at [335, 15] on div "Acompanhamento Acompanhe a situação das marcações correntes e finalizadas Relat…" at bounding box center [227, 57] width 445 height 320
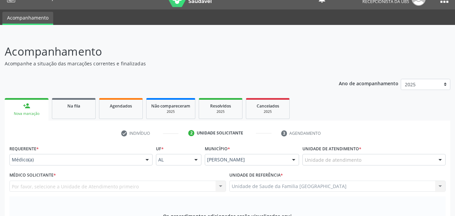
scroll to position [0, 0]
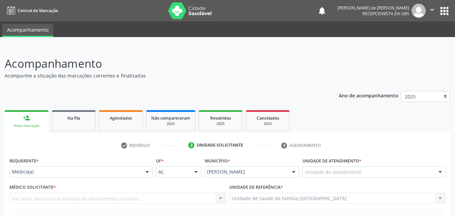
click at [355, 176] on div "Unidade de atendimento" at bounding box center [373, 171] width 143 height 11
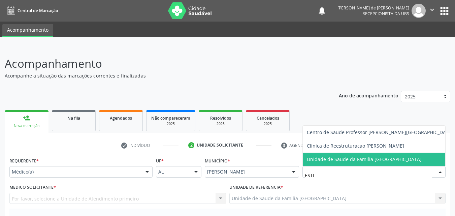
type input "ESTIV"
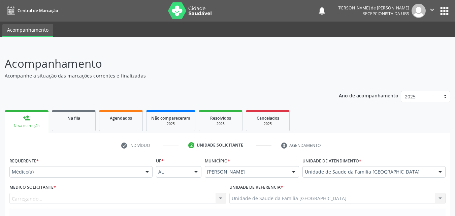
scroll to position [157, 0]
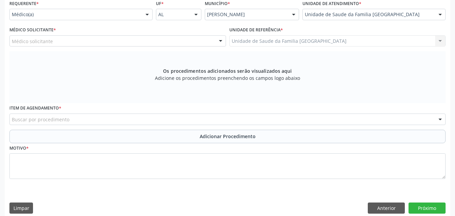
click at [64, 40] on div "Médico solicitante" at bounding box center [117, 40] width 217 height 11
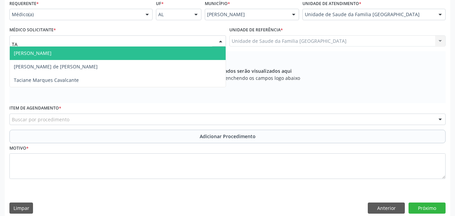
type input "TAC"
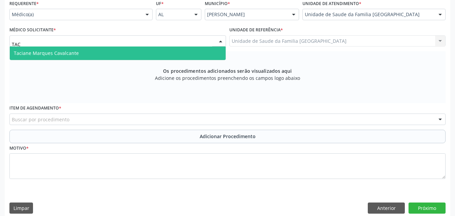
click at [63, 54] on span "Taciane Marques Cavalcante" at bounding box center [46, 53] width 65 height 6
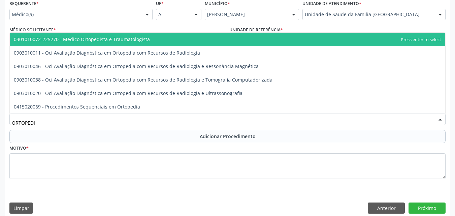
type input "ORTOPEDIS"
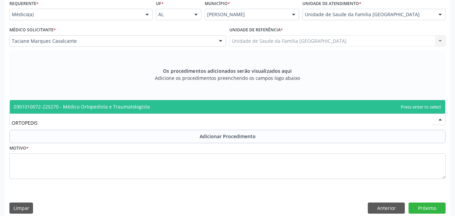
click at [29, 102] on span "0301010072-225270 - Médico Ortopedista e Traumatologista" at bounding box center [227, 106] width 435 height 13
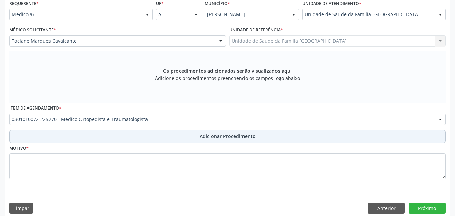
click at [89, 138] on button "Adicionar Procedimento" at bounding box center [227, 136] width 436 height 13
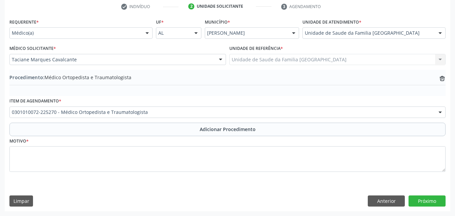
scroll to position [139, 0]
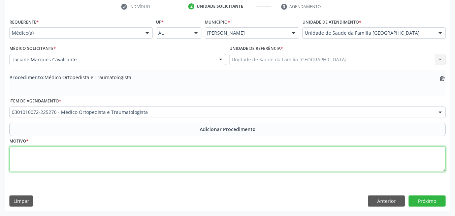
click at [88, 165] on textarea at bounding box center [227, 159] width 436 height 26
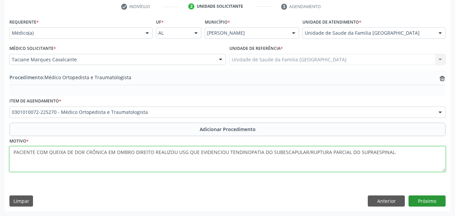
type textarea "PACIENTE COM QUEIXA DE DOR CRÔNICA EM OMBRO DIREITO REALIZOU USG QUE EVIDENCIOU…"
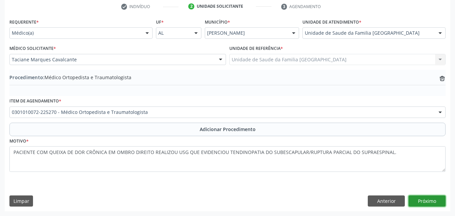
click at [432, 202] on button "Próximo" at bounding box center [426, 200] width 37 height 11
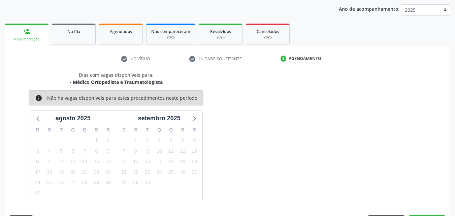
scroll to position [106, 0]
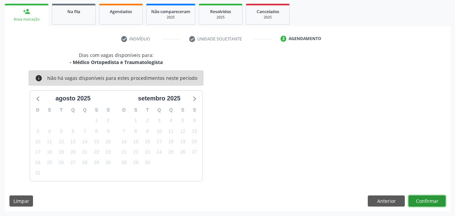
click at [432, 202] on button "Confirmar" at bounding box center [426, 200] width 37 height 11
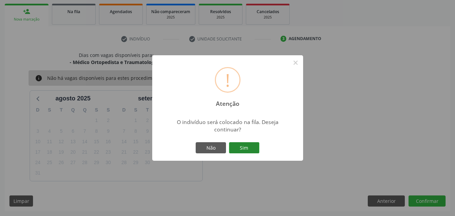
click at [245, 146] on button "Sim" at bounding box center [244, 147] width 30 height 11
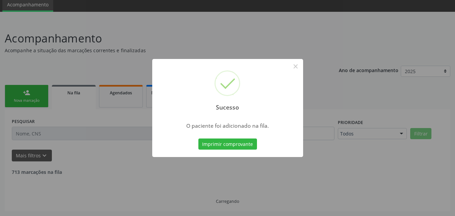
scroll to position [18, 0]
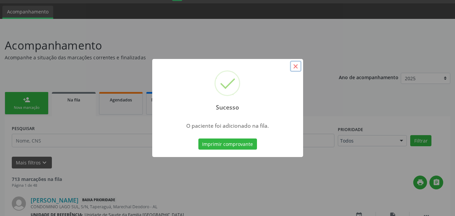
drag, startPoint x: 295, startPoint y: 66, endPoint x: 280, endPoint y: 69, distance: 15.1
click at [295, 66] on button "×" at bounding box center [295, 66] width 11 height 11
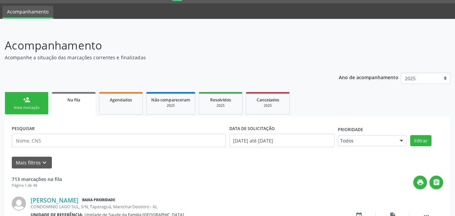
drag, startPoint x: 14, startPoint y: 103, endPoint x: 95, endPoint y: 3, distance: 128.4
click at [15, 103] on link "person_add Nova marcação" at bounding box center [27, 103] width 44 height 23
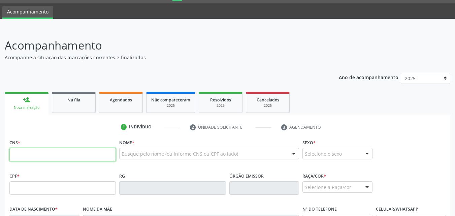
click at [15, 157] on input "text" at bounding box center [62, 154] width 106 height 13
paste input "701 3026 8327 6230"
type input "701 3026 8327 6230"
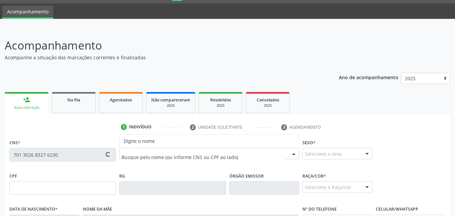
type input "662.599.324-72"
type input "[DATE]"
type input "[PERSON_NAME] da Conceição"
type input "[PHONE_NUMBER]"
type input "33"
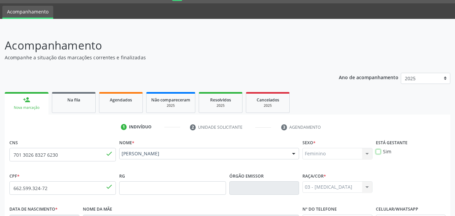
scroll to position [159, 0]
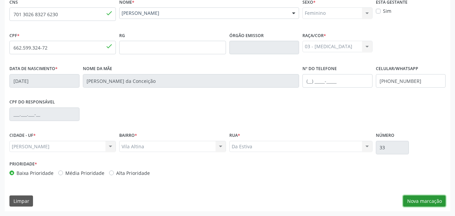
click at [415, 198] on button "Nova marcação" at bounding box center [424, 200] width 42 height 11
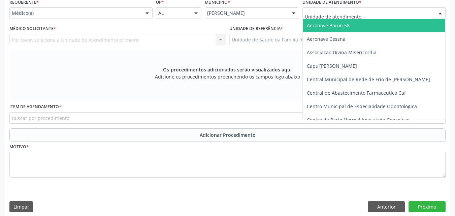
click at [368, 10] on div at bounding box center [373, 12] width 143 height 11
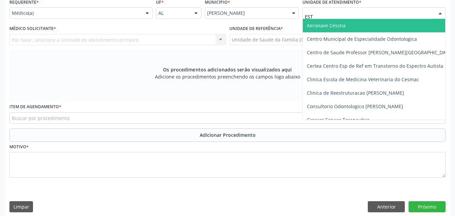
type input "ESTI"
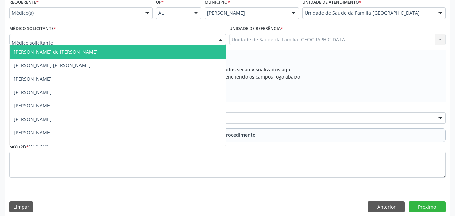
click at [64, 40] on div at bounding box center [117, 39] width 217 height 11
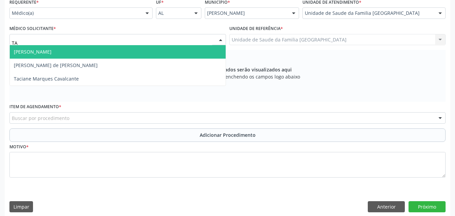
type input "TAC"
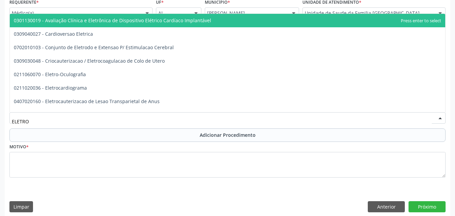
type input "ELETROC"
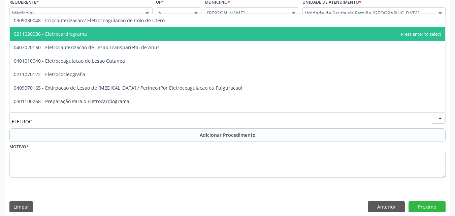
click at [70, 33] on span "0211020036 - Eletrocardiograma" at bounding box center [50, 34] width 73 height 6
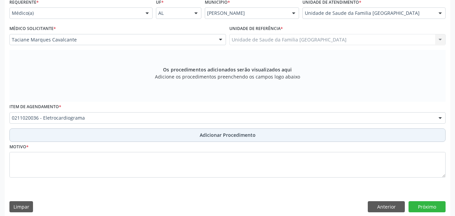
click at [107, 134] on button "Adicionar Procedimento" at bounding box center [227, 134] width 436 height 13
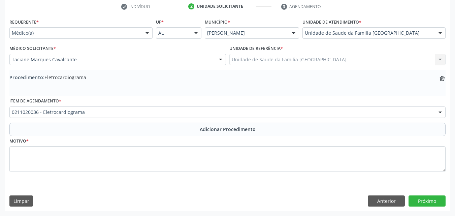
scroll to position [139, 0]
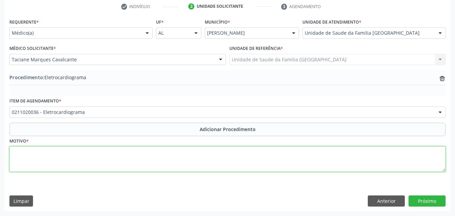
click at [151, 161] on textarea at bounding box center [227, 159] width 436 height 26
type textarea "DOR TORÁCICA, HAS."
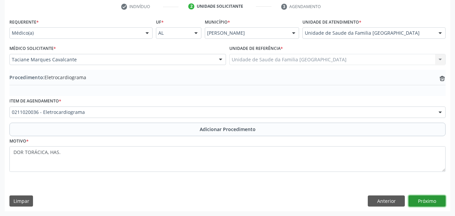
click at [427, 200] on button "Próximo" at bounding box center [426, 200] width 37 height 11
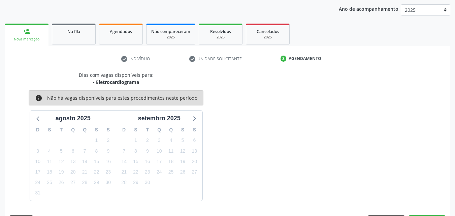
scroll to position [106, 0]
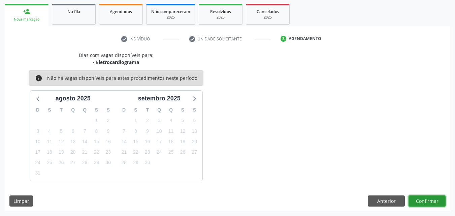
click at [432, 198] on button "Confirmar" at bounding box center [426, 200] width 37 height 11
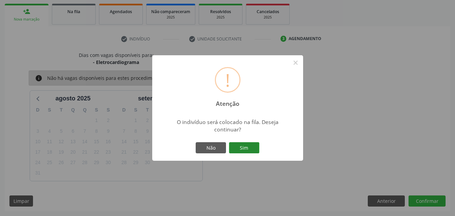
click at [248, 150] on button "Sim" at bounding box center [244, 147] width 30 height 11
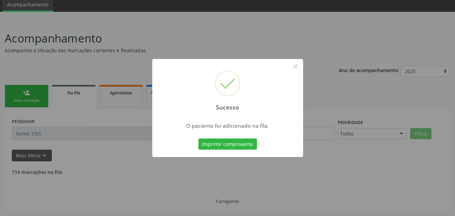
scroll to position [18, 0]
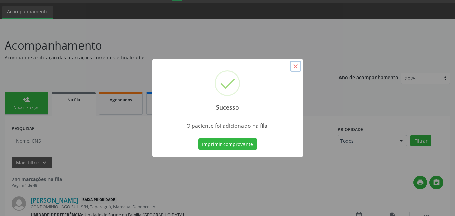
click at [296, 68] on button "×" at bounding box center [295, 66] width 11 height 11
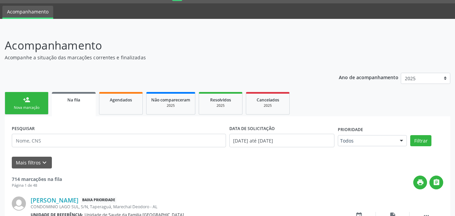
drag, startPoint x: 27, startPoint y: 97, endPoint x: 0, endPoint y: 5, distance: 96.5
click at [28, 97] on div "person_add" at bounding box center [26, 99] width 7 height 7
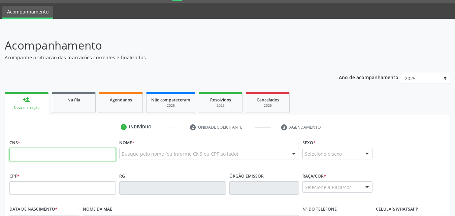
click at [63, 151] on input "text" at bounding box center [62, 154] width 106 height 13
paste input "701 3026 8327 6230"
type input "701 3026 8327 6230"
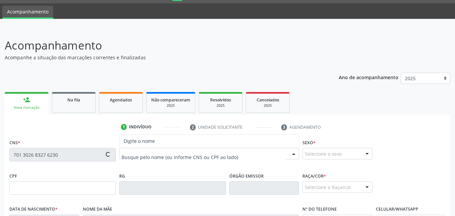
type input "662.599.324-72"
type input "[DATE]"
type input "[PERSON_NAME] da Conceição"
type input "[PHONE_NUMBER]"
type input "33"
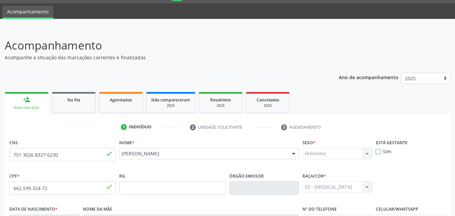
scroll to position [159, 0]
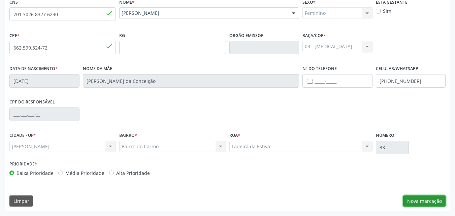
click at [426, 205] on button "Nova marcação" at bounding box center [424, 200] width 42 height 11
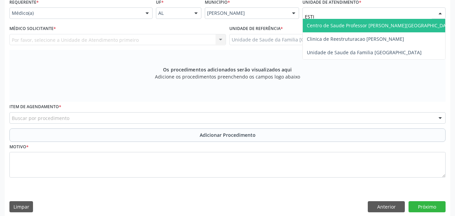
type input "ESTIV"
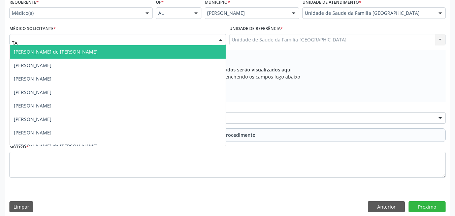
type input "TAC"
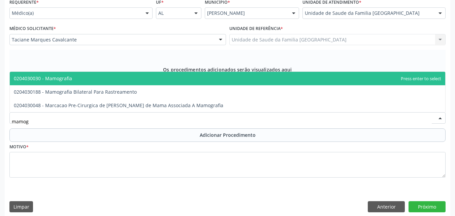
type input "mamogr"
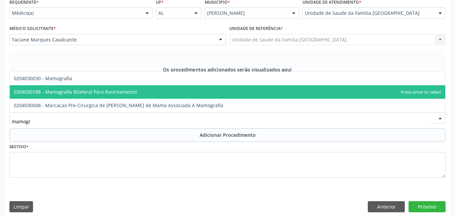
click at [54, 95] on span "0204030188 - Mamografia Bilateral Para Rastreamento" at bounding box center [75, 92] width 123 height 6
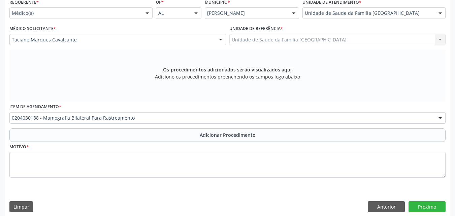
click at [60, 135] on button "Adicionar Procedimento" at bounding box center [227, 134] width 436 height 13
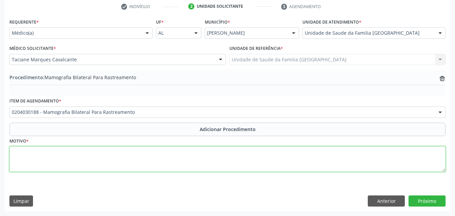
click at [64, 158] on textarea at bounding box center [227, 159] width 436 height 26
click at [17, 153] on textarea "rastreio em população de alvo." at bounding box center [227, 159] width 436 height 26
type textarea "Rastreio em população de alvo."
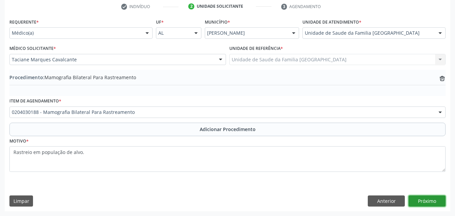
click at [422, 199] on button "Próximo" at bounding box center [426, 200] width 37 height 11
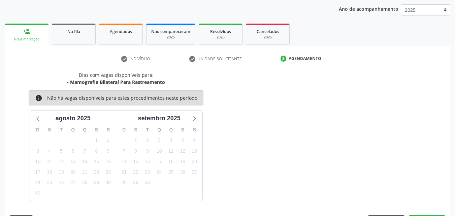
scroll to position [106, 0]
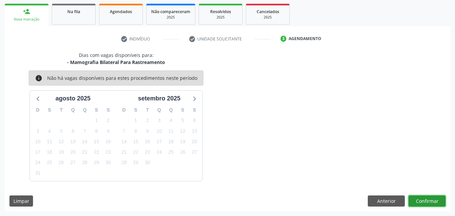
click at [410, 199] on button "Confirmar" at bounding box center [426, 200] width 37 height 11
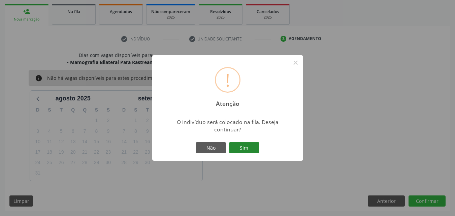
click at [244, 144] on button "Sim" at bounding box center [244, 147] width 30 height 11
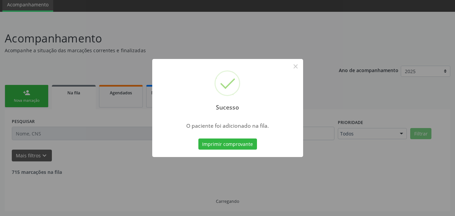
scroll to position [18, 0]
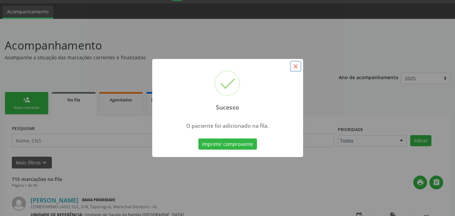
click at [299, 66] on button "×" at bounding box center [295, 66] width 11 height 11
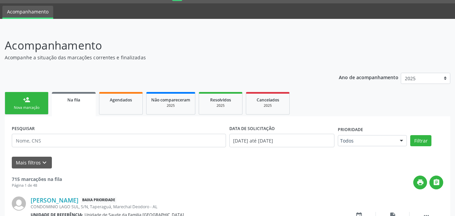
click at [28, 108] on div "Nova marcação" at bounding box center [27, 107] width 34 height 5
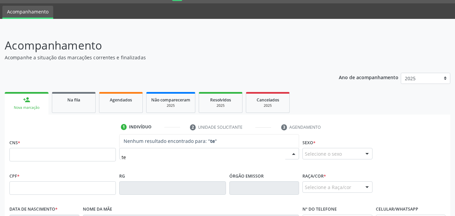
type input "t"
type input "TEREZINHA"
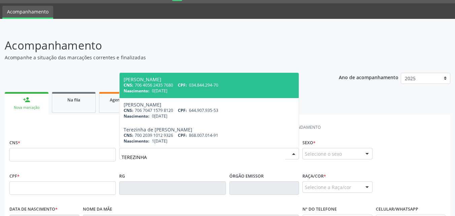
drag, startPoint x: 82, startPoint y: 150, endPoint x: 70, endPoint y: 148, distance: 11.9
click at [71, 148] on div "CNS * Nome * [PERSON_NAME] CNS: 706 4056 2435 7680 CPF: 034.844.294-70 Nascimen…" at bounding box center [227, 153] width 439 height 33
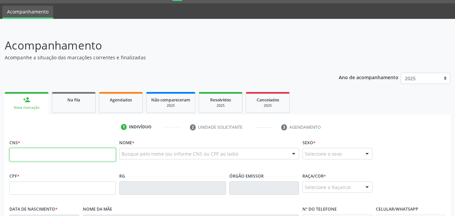
click at [27, 155] on input "text" at bounding box center [62, 154] width 106 height 13
paste input "701 7032 6147 1170"
type input "701 7032 6147 1170"
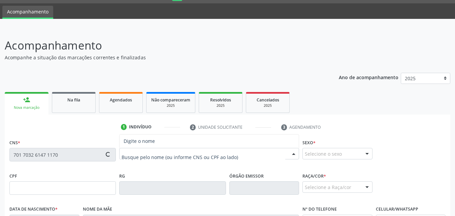
type input "757.501.554-04"
type input "0[DATE]"
type input "EugÊnia [PERSON_NAME]"
type input "[PHONE_NUMBER]"
type input "160"
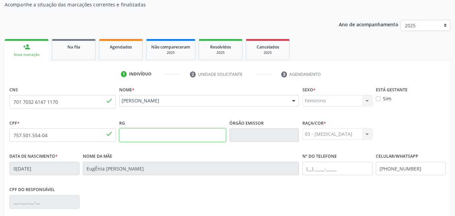
scroll to position [159, 0]
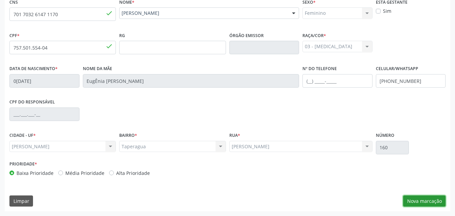
click at [413, 202] on button "Nova marcação" at bounding box center [424, 200] width 42 height 11
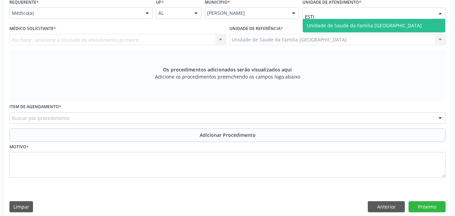
type input "ESTIV"
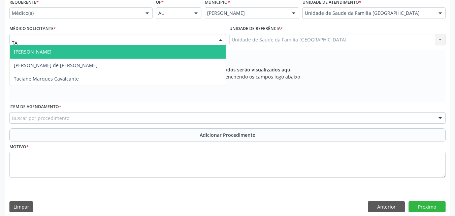
type input "TAC"
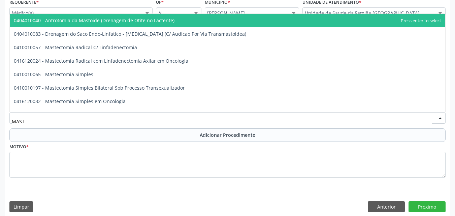
type input "MASTO"
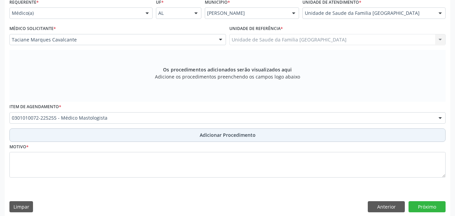
click at [63, 136] on button "Adicionar Procedimento" at bounding box center [227, 134] width 436 height 13
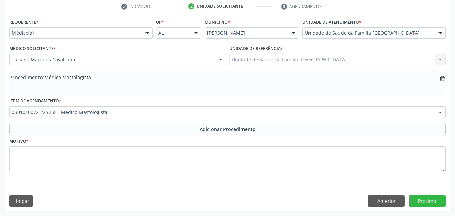
scroll to position [139, 0]
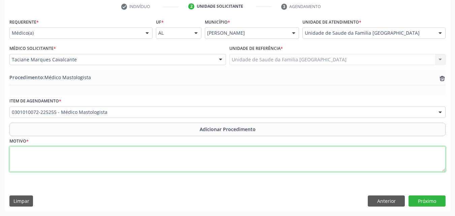
click at [64, 160] on textarea at bounding box center [227, 159] width 436 height 26
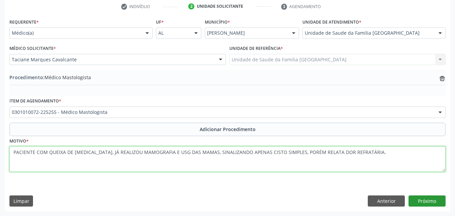
type textarea "PACIENTE COM QUEIXA DE [MEDICAL_DATA], JÁ REALIZOU MAMOGRAFIA E USG DAS MAMAS, …"
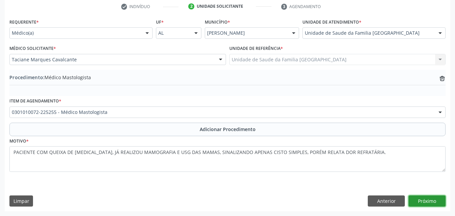
click at [419, 204] on button "Próximo" at bounding box center [426, 200] width 37 height 11
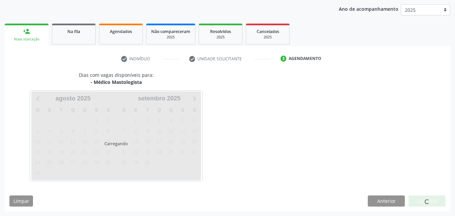
scroll to position [106, 0]
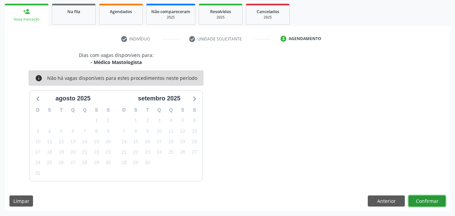
click at [419, 204] on button "Confirmar" at bounding box center [426, 200] width 37 height 11
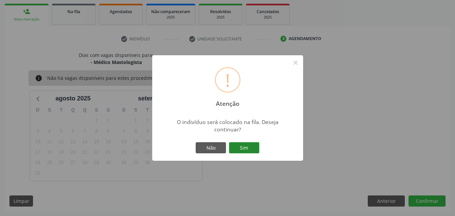
click at [244, 148] on button "Sim" at bounding box center [244, 147] width 30 height 11
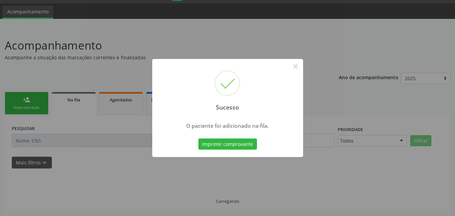
scroll to position [18, 0]
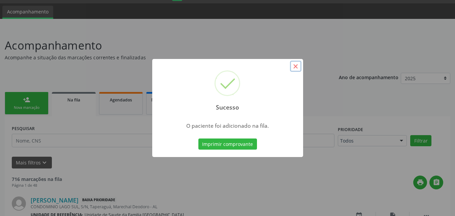
click at [294, 66] on button "×" at bounding box center [295, 66] width 11 height 11
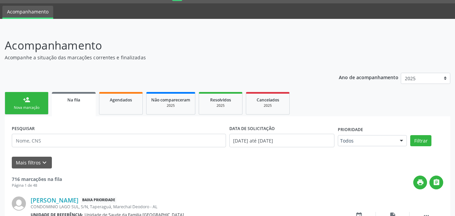
click at [28, 102] on div "person_add" at bounding box center [26, 99] width 7 height 7
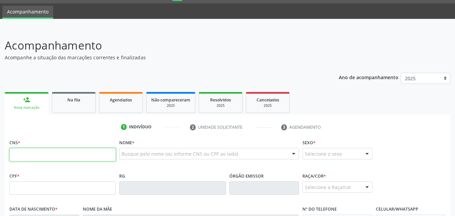
click at [41, 151] on input "text" at bounding box center [62, 154] width 106 height 13
paste input "701 7032 6147 1170"
type input "701 7032 6147 1170"
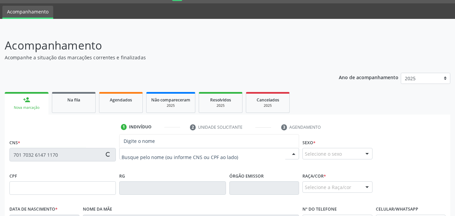
type input "757.501.554-04"
type input "0[DATE]"
type input "[PERSON_NAME]"
type input "[PHONE_NUMBER]"
type input "160"
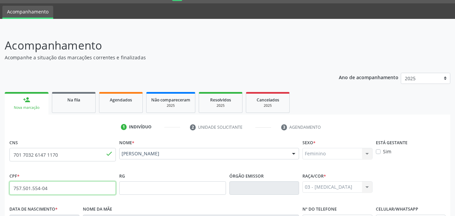
scroll to position [159, 0]
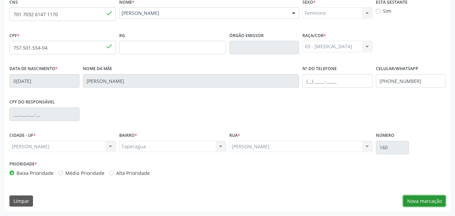
click at [420, 200] on button "Nova marcação" at bounding box center [424, 200] width 42 height 11
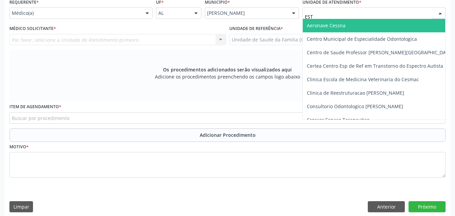
type input "ESTI"
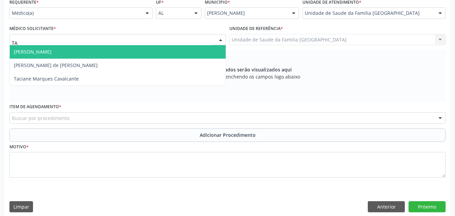
type input "TAC"
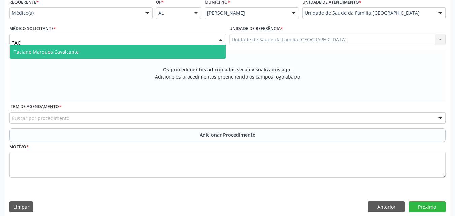
click at [44, 51] on span "Taciane Marques Cavalcante" at bounding box center [46, 51] width 65 height 6
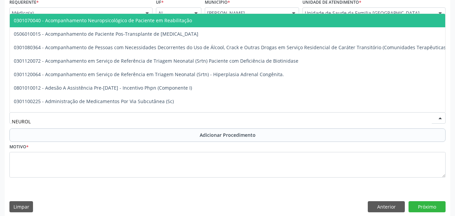
type input "NEUROLO"
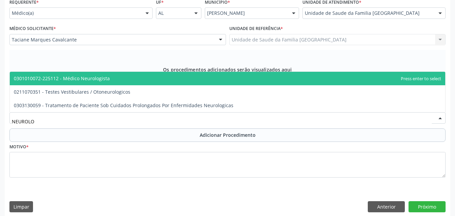
click at [57, 81] on span "0301010072-225112 - Médico Neurologista" at bounding box center [62, 78] width 96 height 6
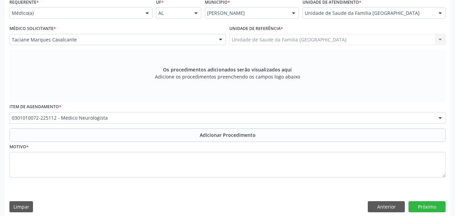
drag, startPoint x: 66, startPoint y: 132, endPoint x: 66, endPoint y: 136, distance: 4.7
click at [66, 132] on button "Adicionar Procedimento" at bounding box center [227, 134] width 436 height 13
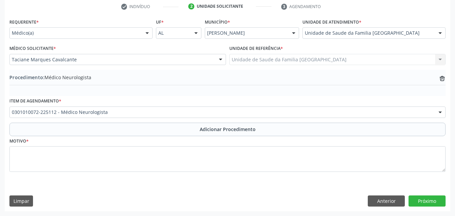
scroll to position [139, 0]
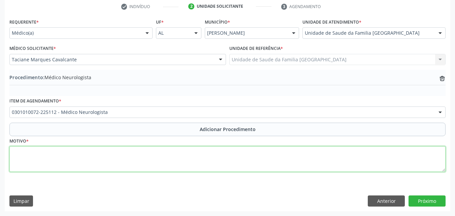
click at [68, 157] on textarea at bounding box center [227, 159] width 436 height 26
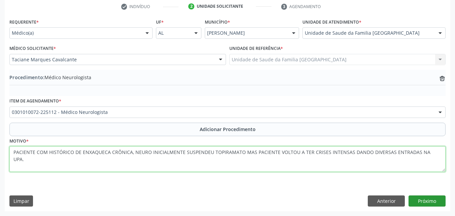
type textarea "PACIENTE COM HISTÓRICO DE ENXAQUECA CRÔNICA, NEURO INICIALMENTE SUSPENDEU TOPIR…"
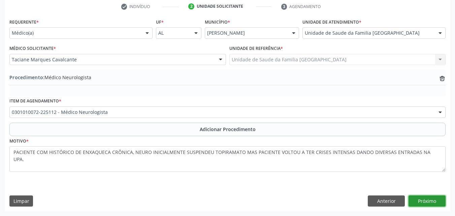
click at [411, 198] on button "Próximo" at bounding box center [426, 200] width 37 height 11
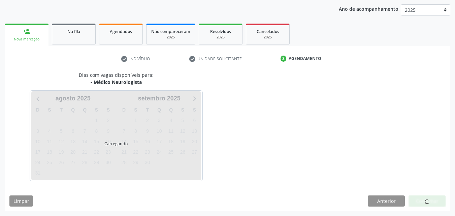
scroll to position [106, 0]
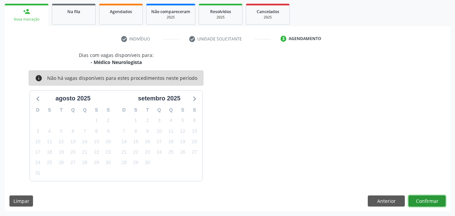
click at [419, 202] on button "Confirmar" at bounding box center [426, 200] width 37 height 11
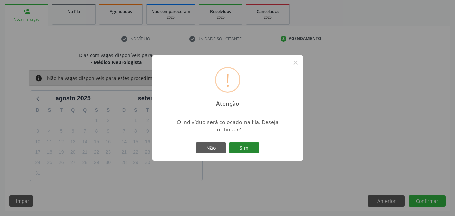
click at [251, 148] on button "Sim" at bounding box center [244, 147] width 30 height 11
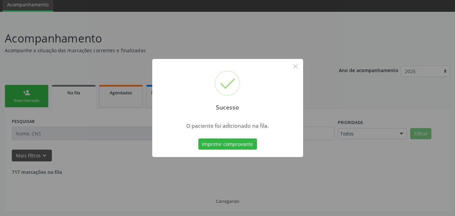
scroll to position [18, 0]
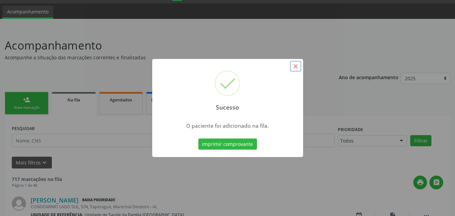
click at [299, 65] on button "×" at bounding box center [295, 66] width 11 height 11
